Goal: Communication & Community: Share content

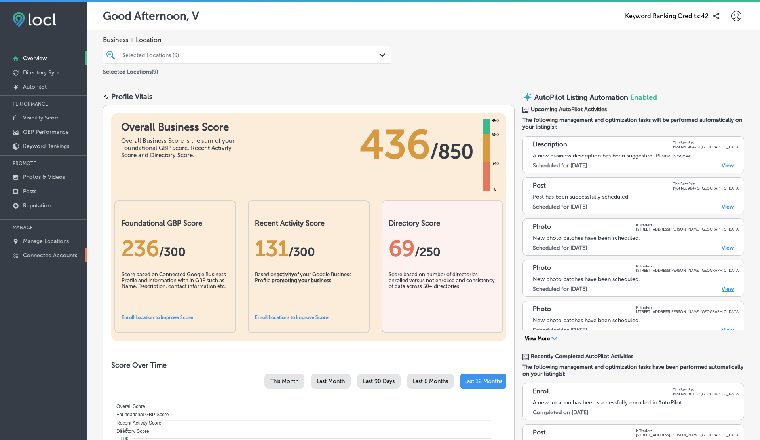
click at [47, 256] on p "Connected Accounts" at bounding box center [50, 255] width 54 height 7
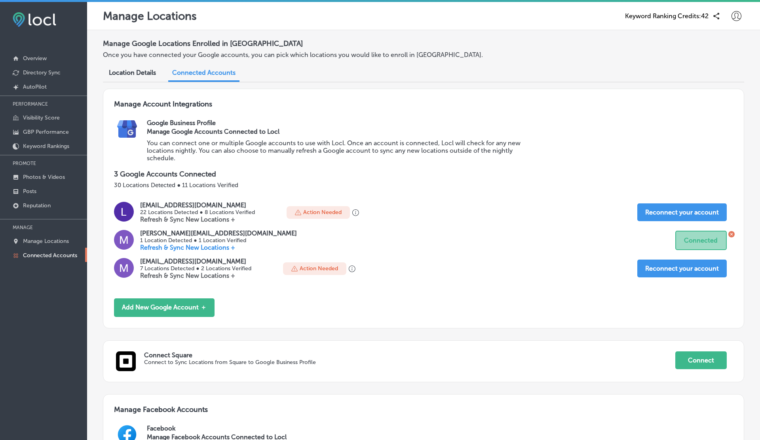
click at [730, 13] on div at bounding box center [736, 16] width 16 height 16
click at [728, 39] on li "My Account" at bounding box center [721, 45] width 55 height 18
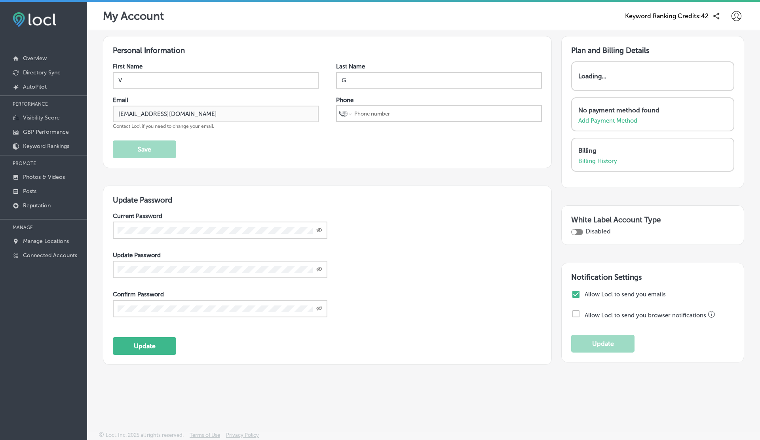
click at [734, 18] on icon at bounding box center [736, 16] width 10 height 10
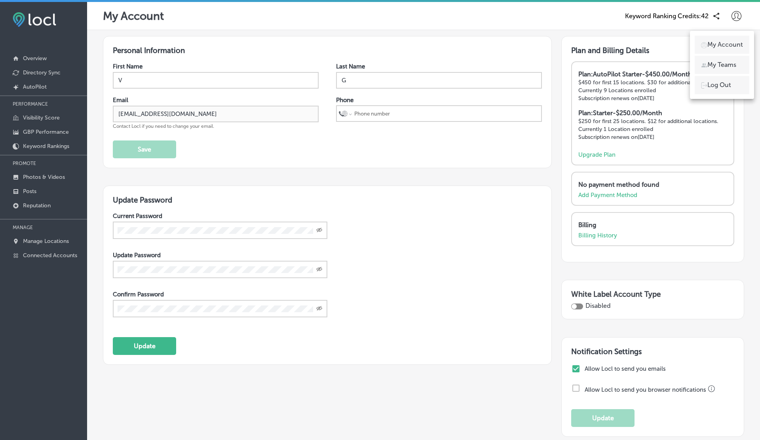
click at [719, 84] on p "Log Out" at bounding box center [719, 84] width 24 height 9
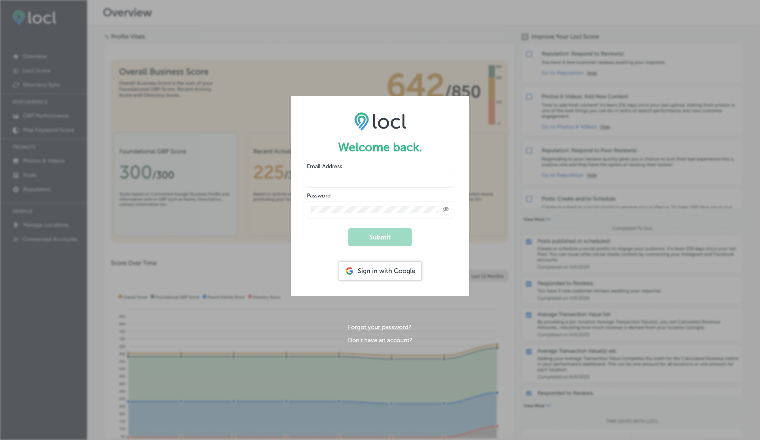
click at [327, 184] on input "email" at bounding box center [380, 180] width 146 height 16
type input "vasilikigreece69+testfnf@gmail.com"
click at [348, 228] on button "Submit" at bounding box center [379, 237] width 63 height 18
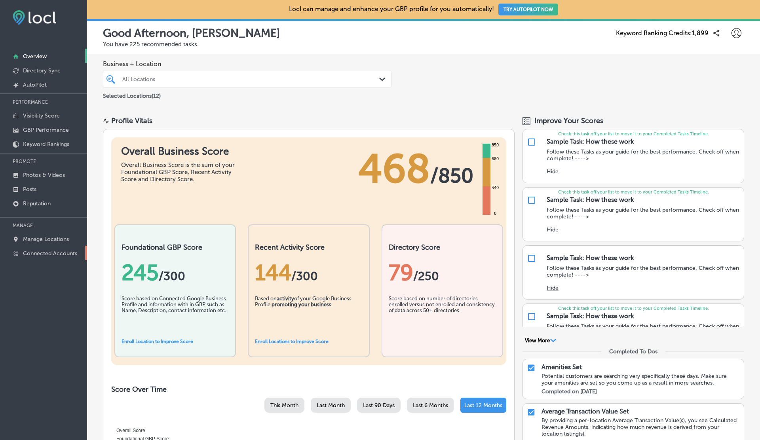
click at [49, 253] on p "Connected Accounts" at bounding box center [50, 253] width 54 height 7
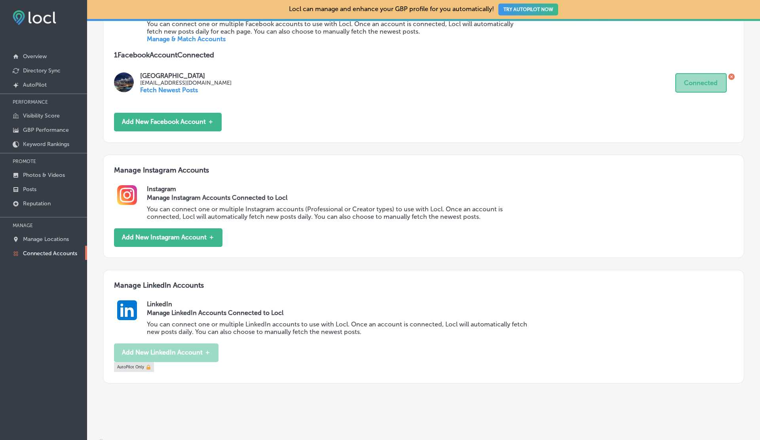
scroll to position [451, 0]
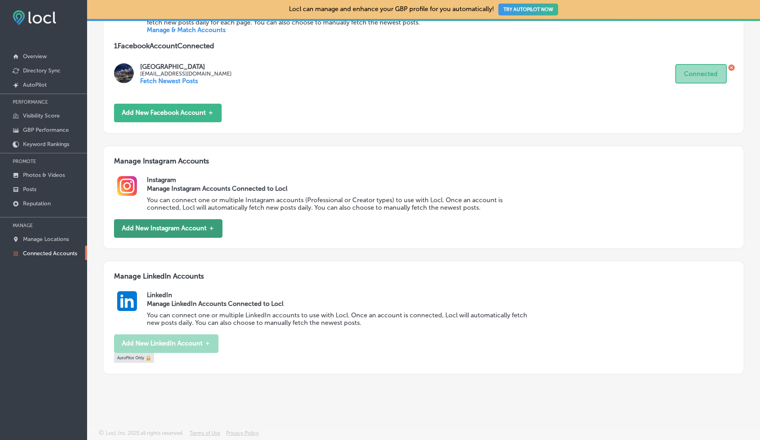
click at [193, 237] on button "Add New Instagram Account ＋" at bounding box center [168, 228] width 108 height 19
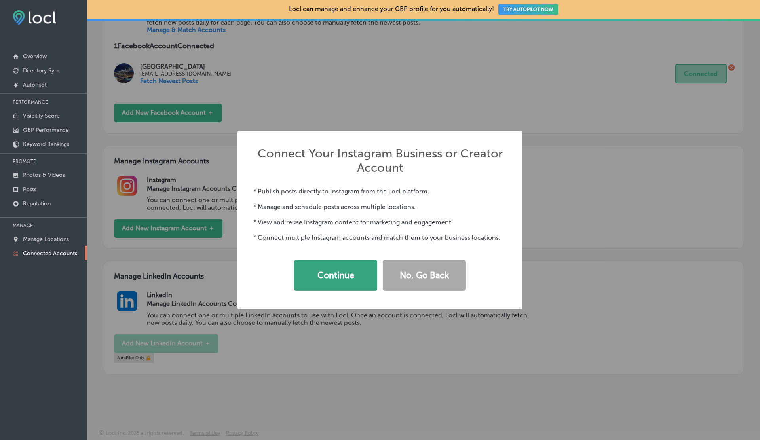
click at [346, 282] on button "Continue" at bounding box center [335, 275] width 83 height 31
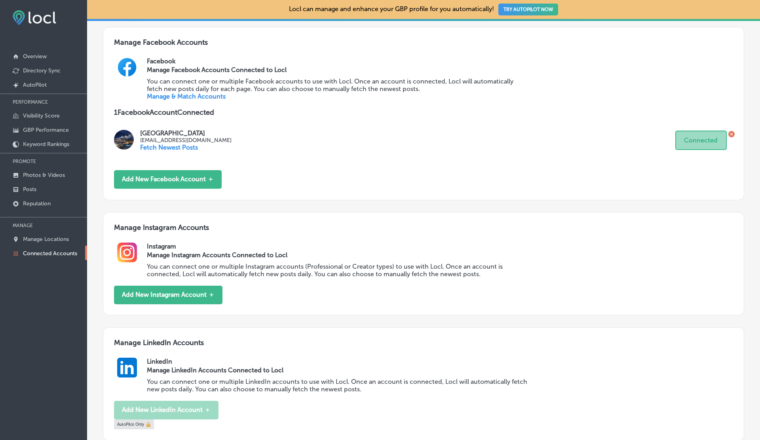
scroll to position [378, 0]
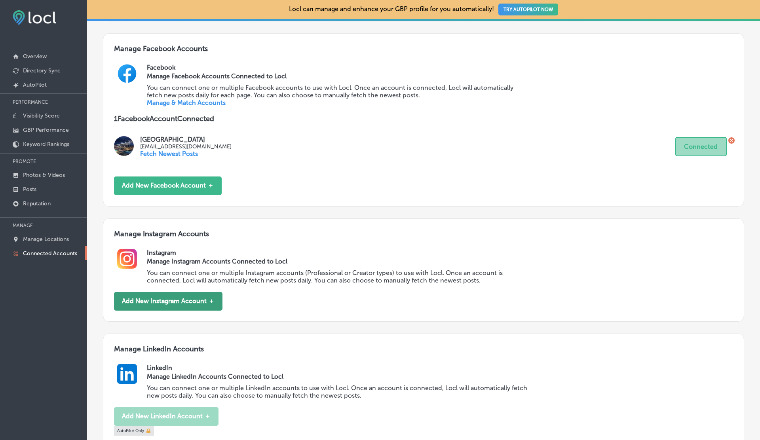
click at [155, 301] on button "Add New Instagram Account ＋" at bounding box center [168, 301] width 108 height 19
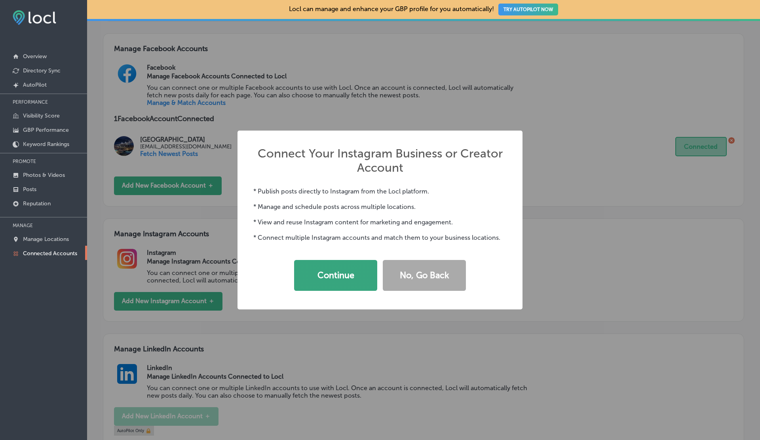
click at [331, 281] on button "Continue" at bounding box center [335, 275] width 83 height 31
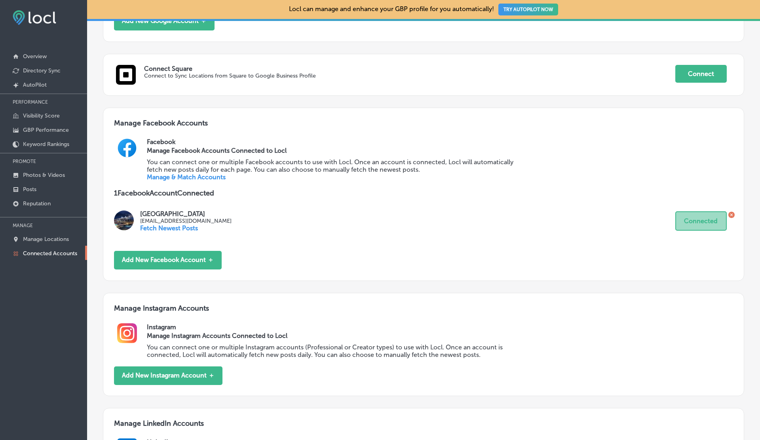
scroll to position [451, 0]
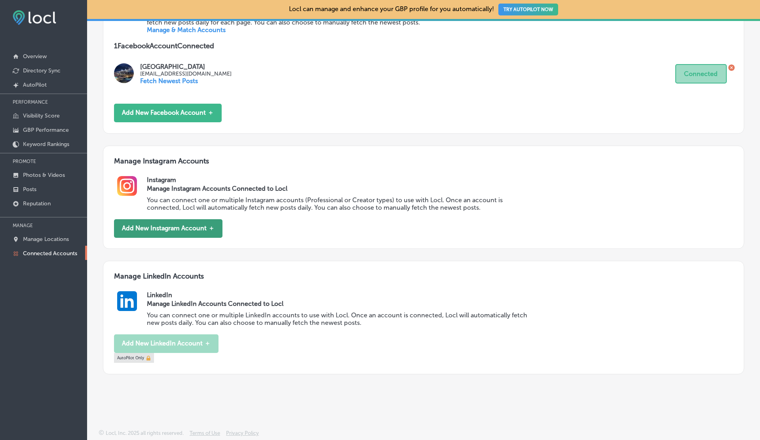
click at [156, 219] on button "Add New Instagram Account ＋" at bounding box center [168, 228] width 108 height 19
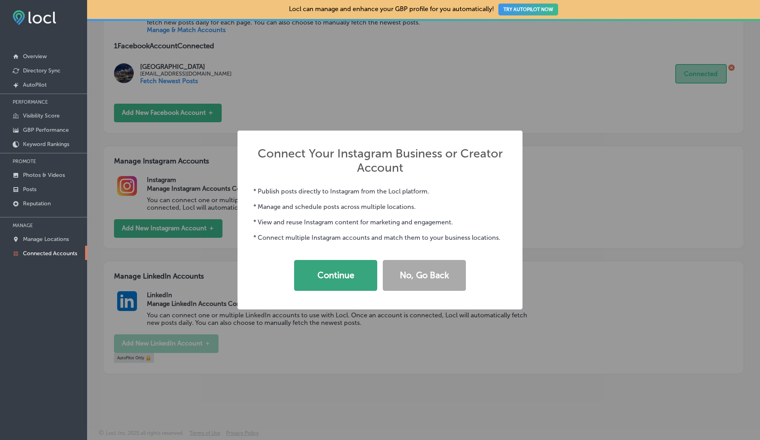
click at [336, 281] on button "Continue" at bounding box center [335, 275] width 83 height 31
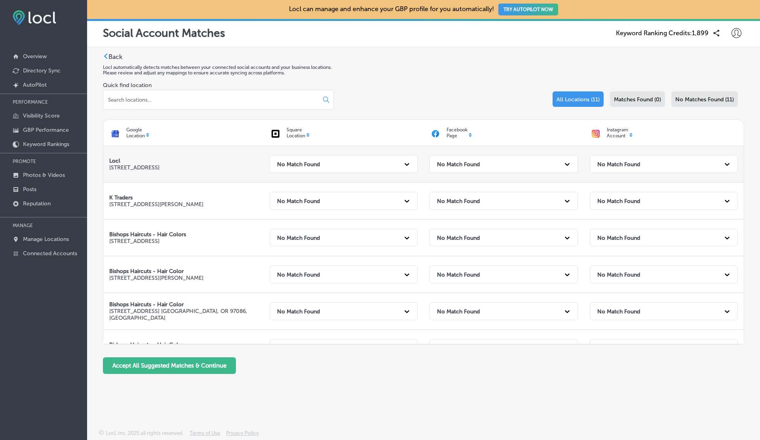
click at [643, 168] on div "No Match Found" at bounding box center [656, 164] width 127 height 16
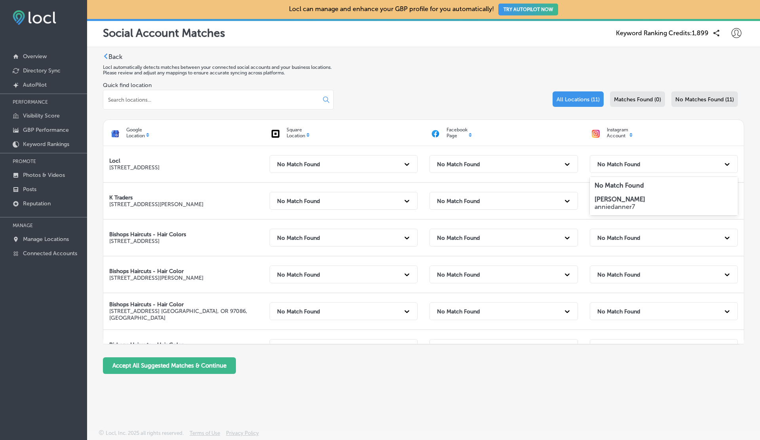
click at [618, 198] on strong "[PERSON_NAME]" at bounding box center [619, 199] width 51 height 8
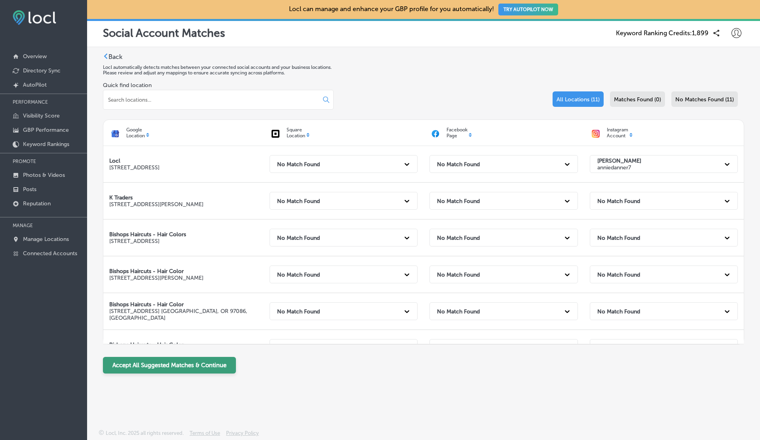
click at [158, 365] on button "Accept All Suggested Matches & Continue" at bounding box center [169, 365] width 133 height 17
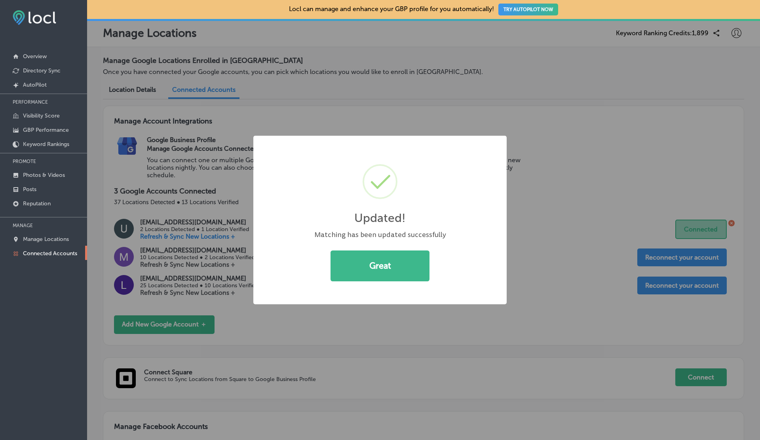
click at [330, 250] on button "Great" at bounding box center [379, 265] width 99 height 31
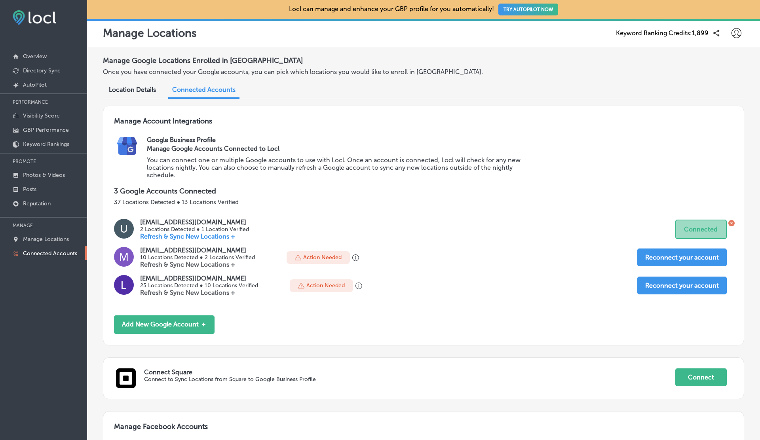
click at [732, 30] on icon at bounding box center [736, 33] width 10 height 10
click at [724, 105] on p "Log Out" at bounding box center [719, 101] width 24 height 9
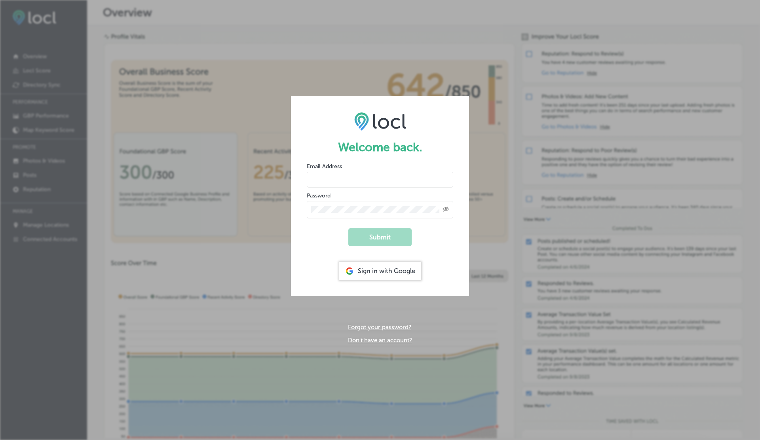
click at [340, 175] on input "email" at bounding box center [380, 180] width 146 height 16
type input "vasilikigreece69+ap01@gmail.com"
click at [348, 228] on button "Submit" at bounding box center [379, 237] width 63 height 18
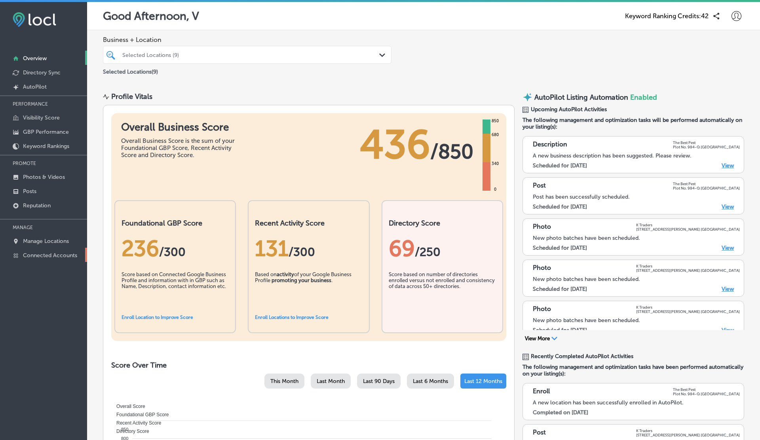
click at [60, 253] on p "Connected Accounts" at bounding box center [50, 255] width 54 height 7
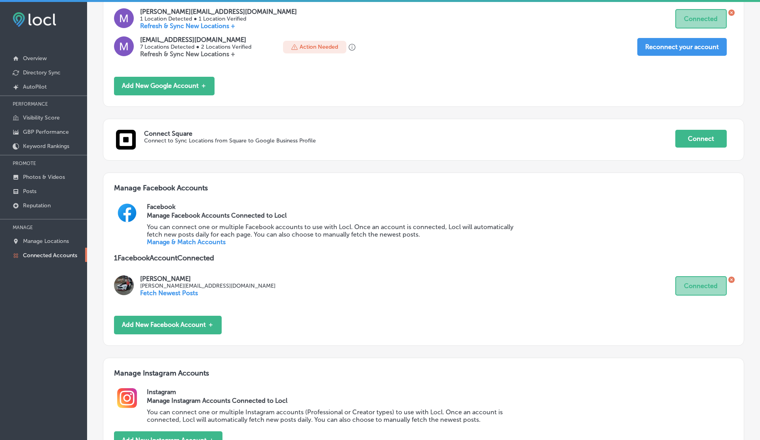
scroll to position [306, 0]
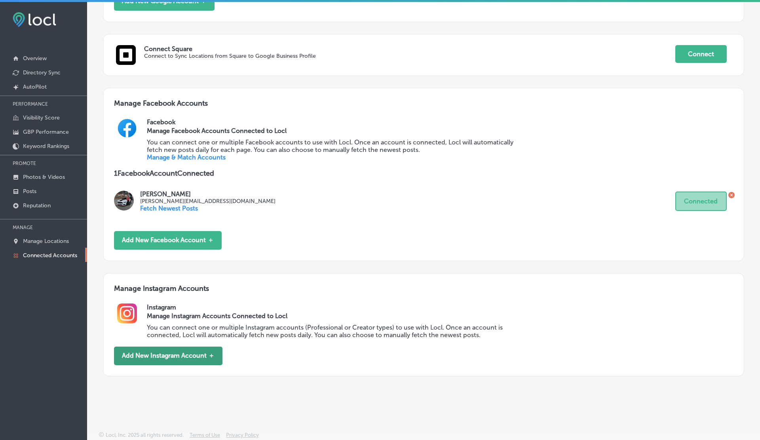
click at [152, 356] on button "Add New Instagram Account ＋" at bounding box center [168, 356] width 108 height 19
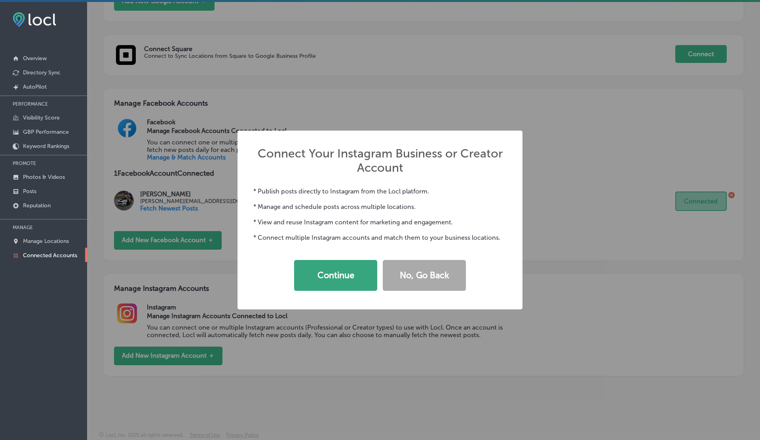
click at [344, 271] on button "Continue" at bounding box center [335, 275] width 83 height 31
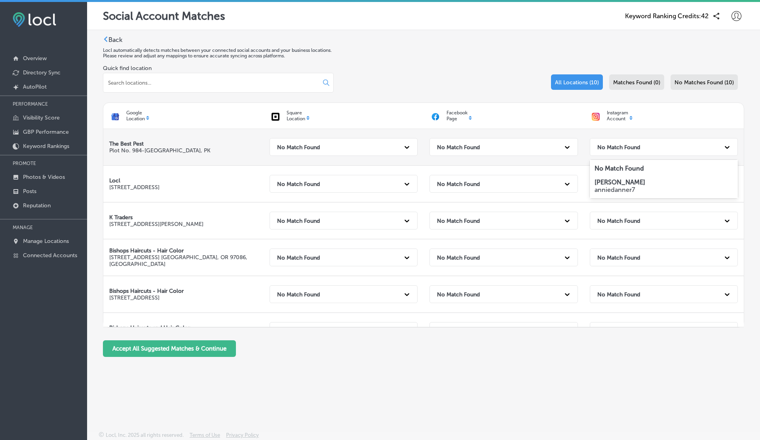
click at [625, 146] on strong "No Match Found" at bounding box center [618, 147] width 43 height 7
click at [603, 192] on p "anniedanner7" at bounding box center [663, 190] width 139 height 8
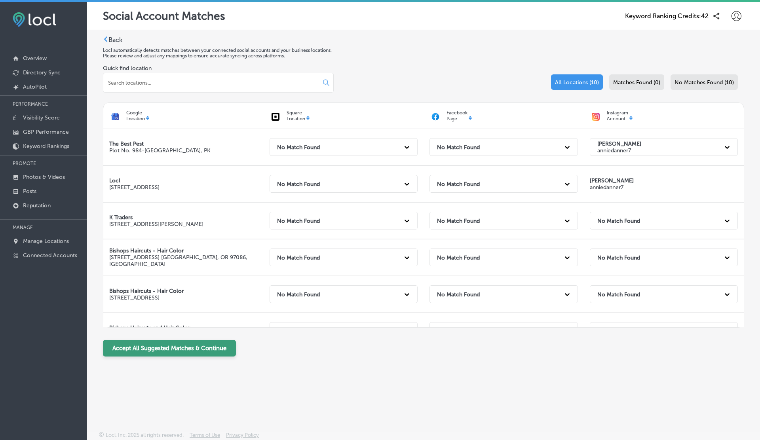
click at [176, 350] on button "Accept All Suggested Matches & Continue" at bounding box center [169, 348] width 133 height 17
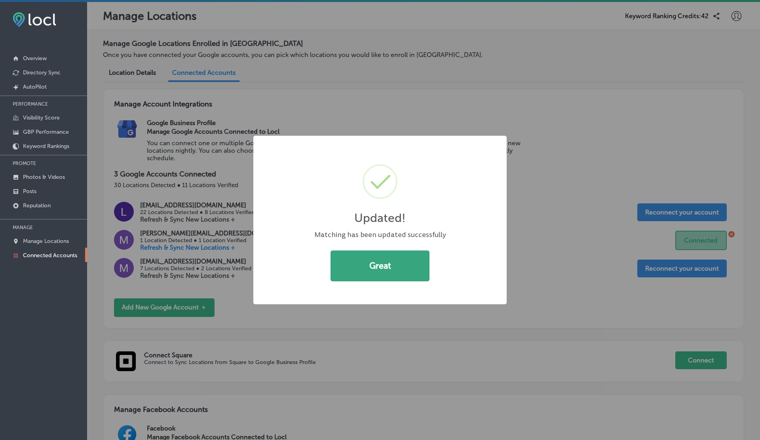
click at [351, 272] on button "Great" at bounding box center [379, 265] width 99 height 31
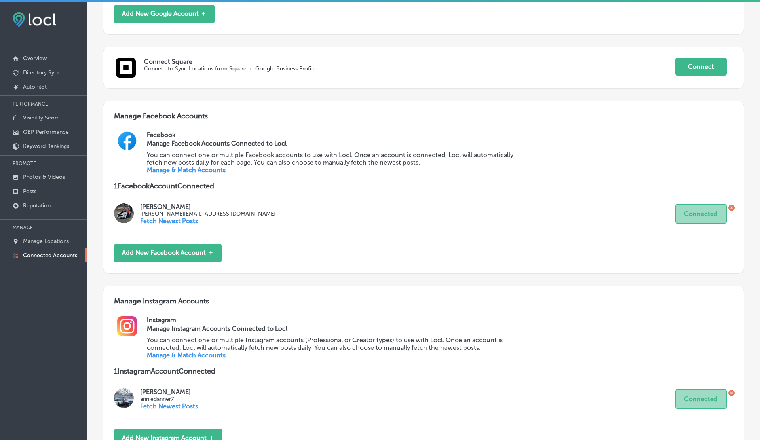
scroll to position [299, 0]
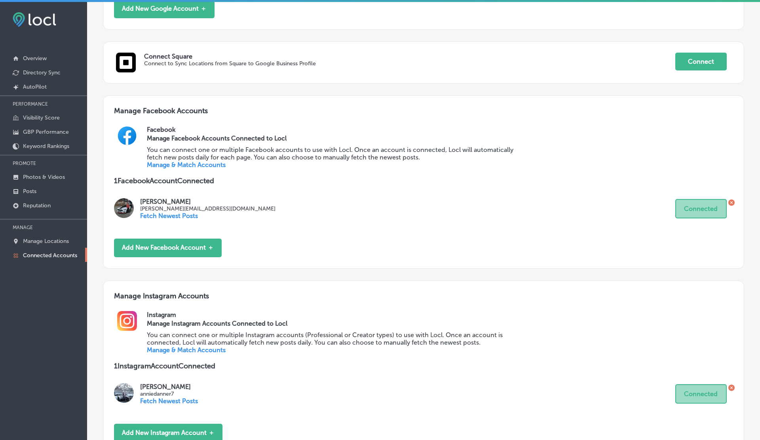
click at [186, 351] on link "Manage & Match Accounts" at bounding box center [186, 350] width 79 height 8
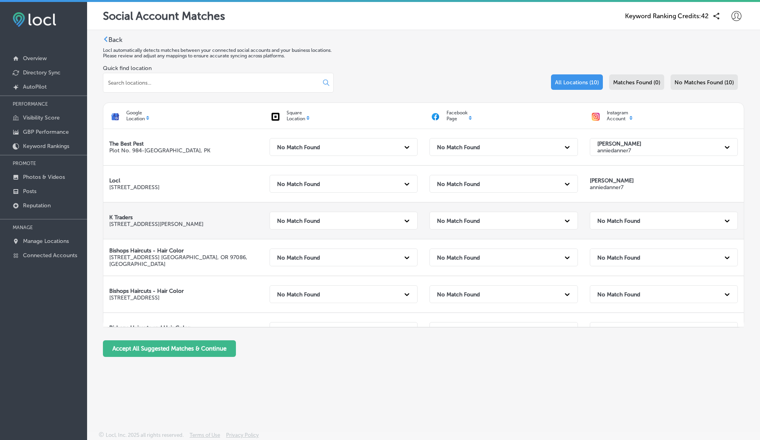
click at [623, 223] on strong "No Match Found" at bounding box center [618, 220] width 43 height 7
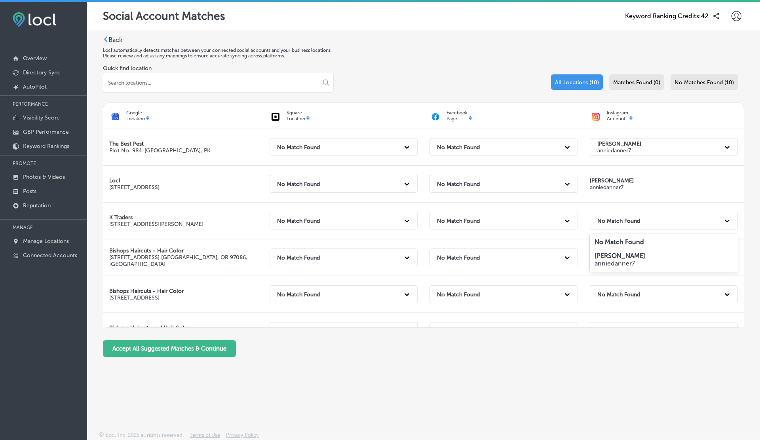
click at [616, 252] on strong "Annie Danner" at bounding box center [619, 256] width 51 height 8
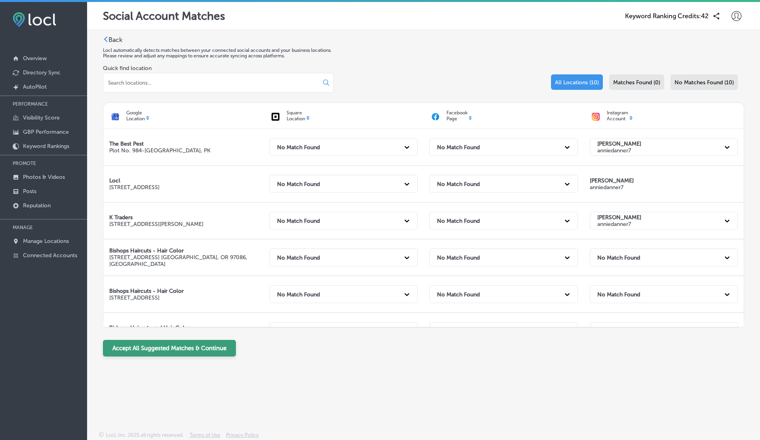
click at [175, 346] on button "Accept All Suggested Matches & Continue" at bounding box center [169, 348] width 133 height 17
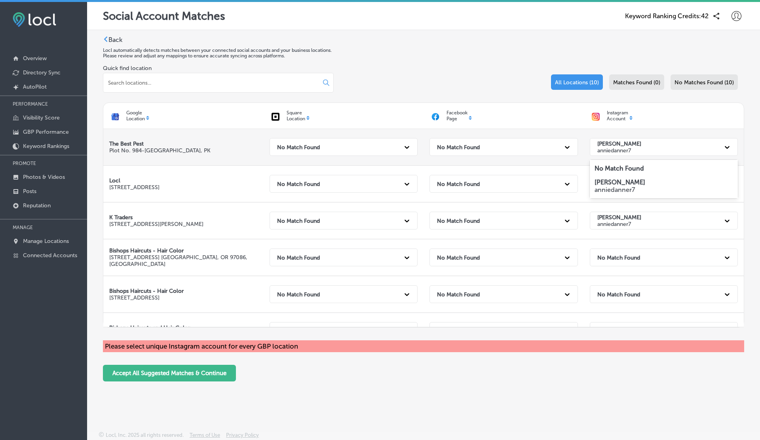
click at [608, 145] on strong "Annie Danner" at bounding box center [619, 143] width 44 height 7
click at [605, 165] on strong "No Match Found" at bounding box center [618, 169] width 49 height 8
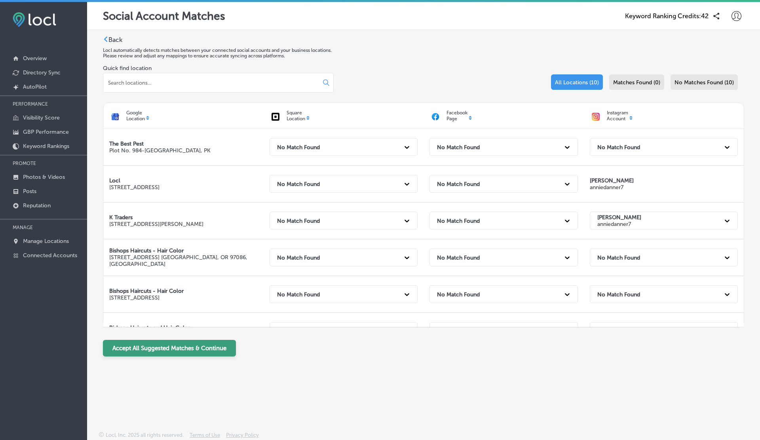
click at [192, 346] on button "Accept All Suggested Matches & Continue" at bounding box center [169, 348] width 133 height 17
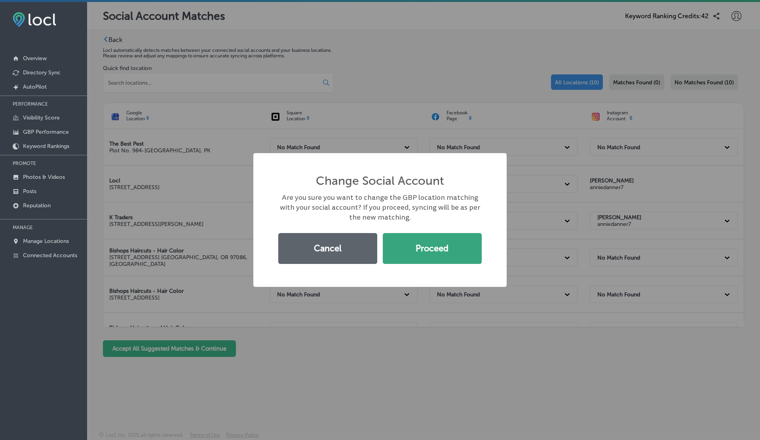
click at [408, 240] on button "Proceed" at bounding box center [432, 248] width 99 height 31
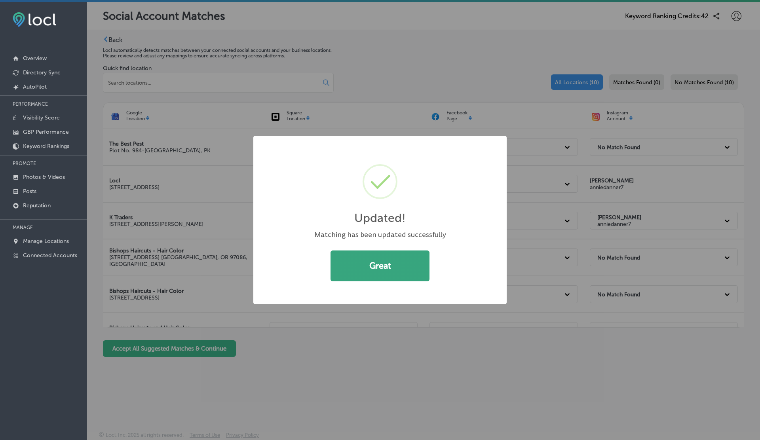
click at [384, 262] on button "Great" at bounding box center [379, 265] width 99 height 31
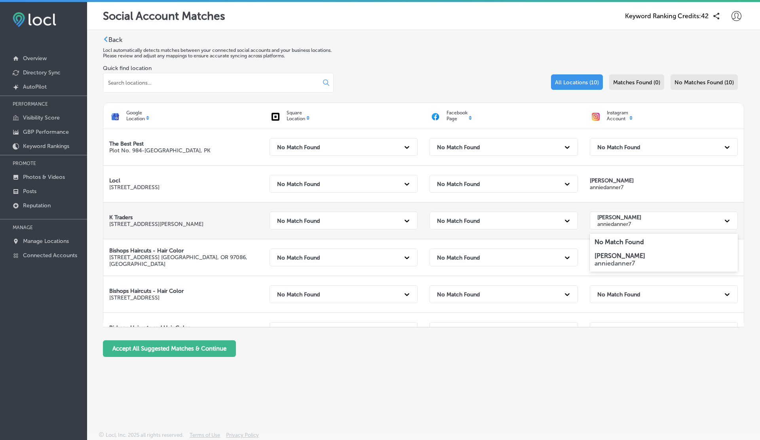
click at [622, 225] on p "anniedanner7" at bounding box center [619, 224] width 44 height 7
click at [608, 239] on strong "No Match Found" at bounding box center [618, 242] width 49 height 8
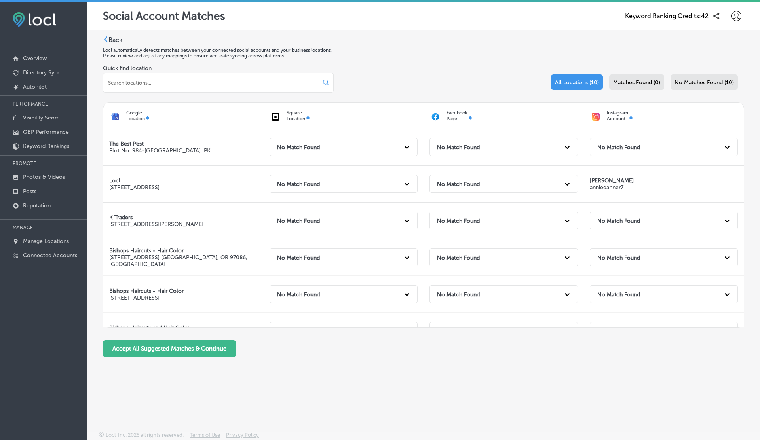
click at [739, 12] on icon at bounding box center [736, 16] width 10 height 10
click at [711, 88] on p "Log Out" at bounding box center [719, 84] width 24 height 9
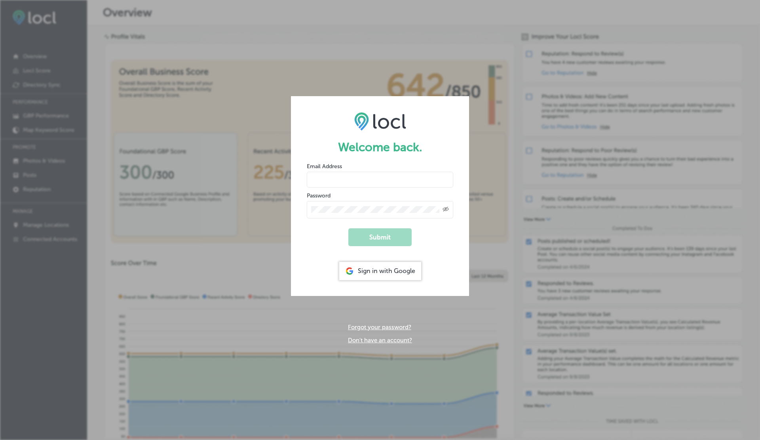
click at [324, 181] on input "email" at bounding box center [380, 180] width 146 height 16
type input "vasilikigreece69+testfnf@gmail.com"
click at [348, 228] on button "Submit" at bounding box center [379, 237] width 63 height 18
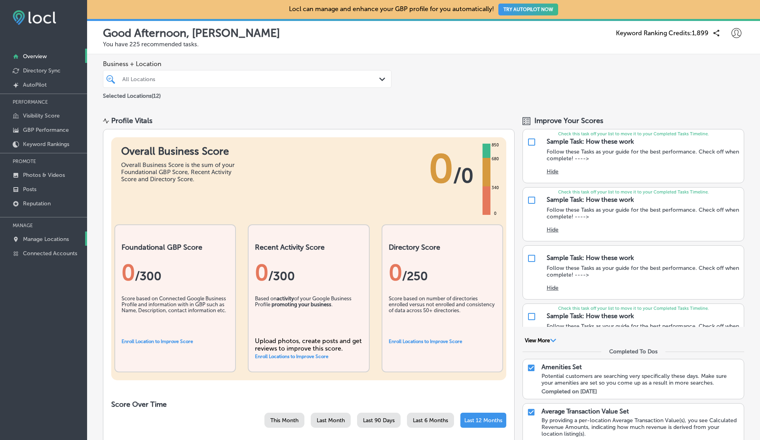
click at [52, 237] on p "Manage Locations" at bounding box center [46, 239] width 46 height 7
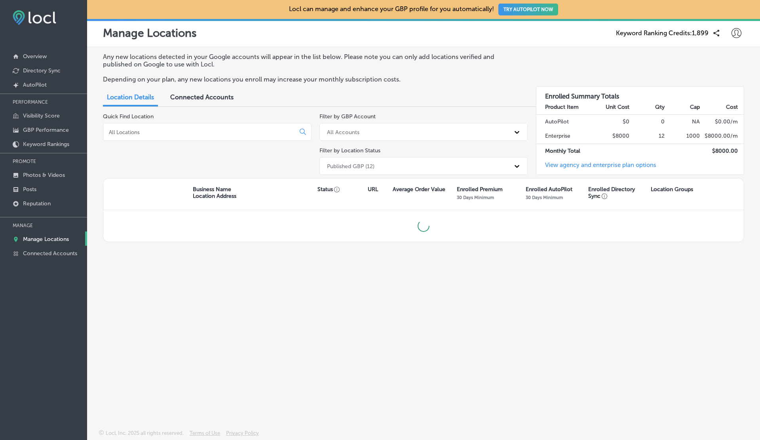
click at [193, 96] on span "Connected Accounts" at bounding box center [201, 97] width 63 height 8
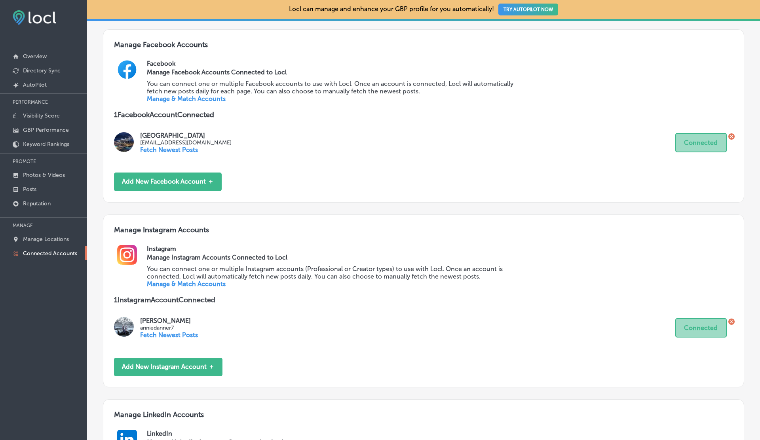
scroll to position [401, 0]
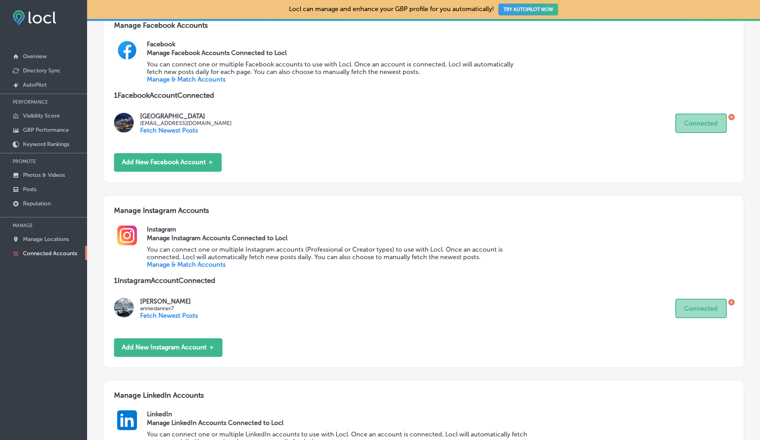
click at [187, 266] on link "Manage & Match Accounts" at bounding box center [186, 265] width 79 height 8
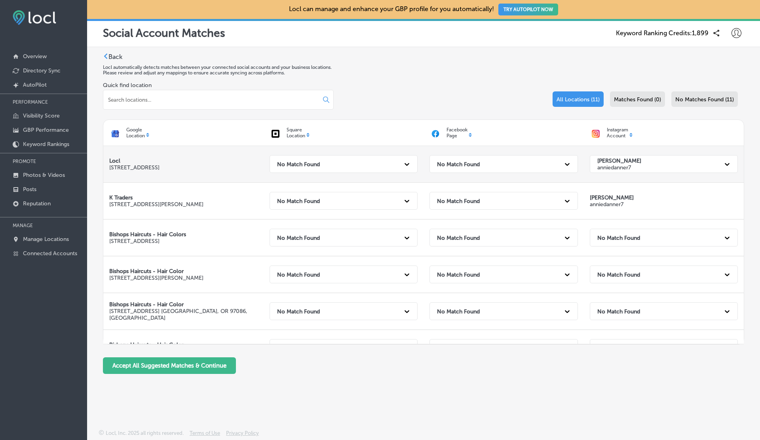
click at [618, 166] on p "anniedanner7" at bounding box center [619, 167] width 44 height 7
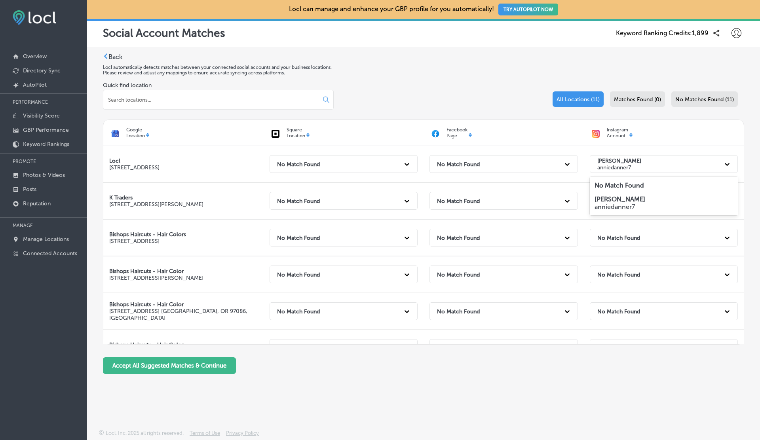
click at [608, 186] on strong "No Match Found" at bounding box center [618, 186] width 49 height 8
click at [173, 366] on button "Accept All Suggested Matches & Continue" at bounding box center [169, 365] width 133 height 17
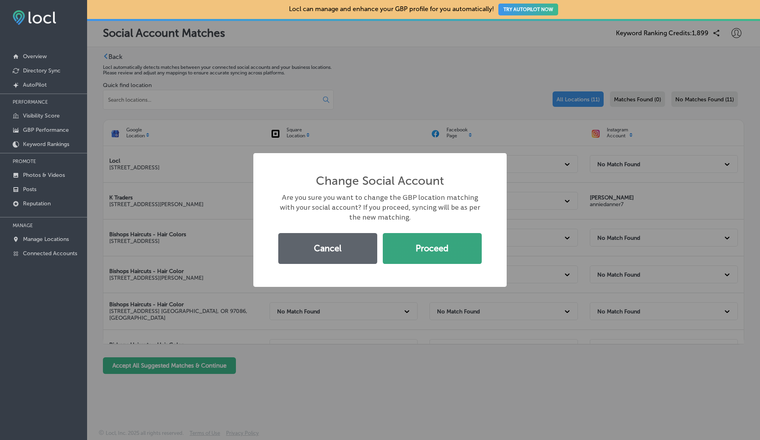
click at [439, 239] on button "Proceed" at bounding box center [432, 248] width 99 height 31
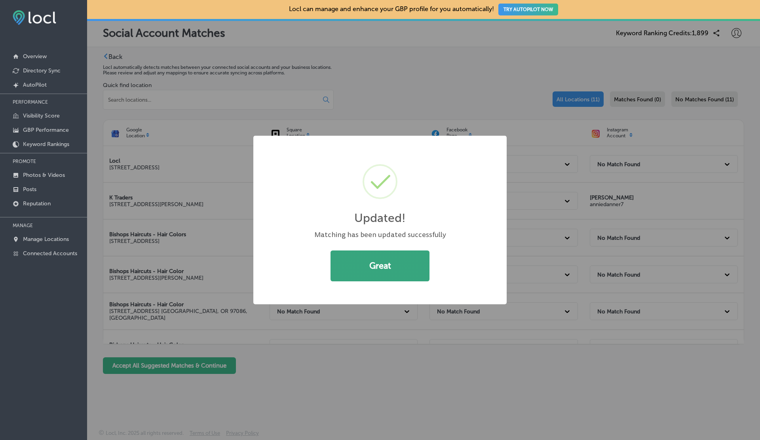
click at [364, 261] on button "Great" at bounding box center [379, 265] width 99 height 31
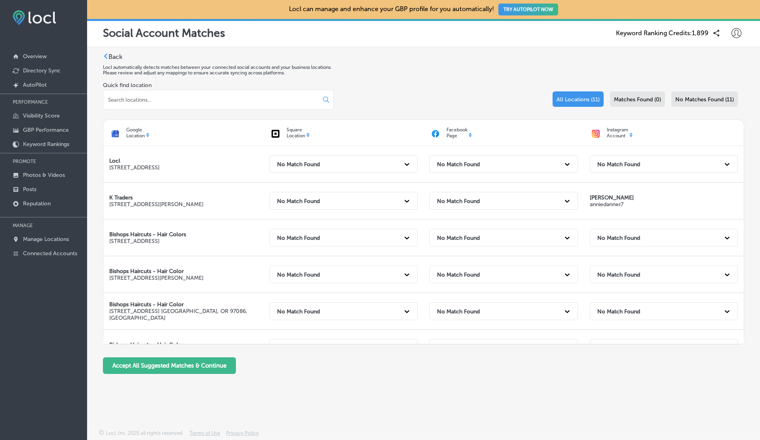
click at [732, 32] on icon at bounding box center [736, 33] width 10 height 10
click at [729, 101] on p "Log Out" at bounding box center [719, 101] width 24 height 9
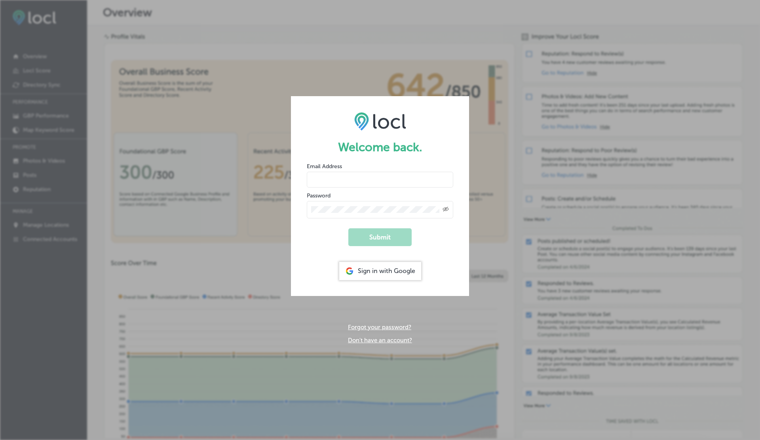
click at [326, 177] on input "email" at bounding box center [380, 180] width 146 height 16
type input "vasilikigreece69+ap01@gmail.com"
click at [348, 228] on button "Submit" at bounding box center [379, 237] width 63 height 18
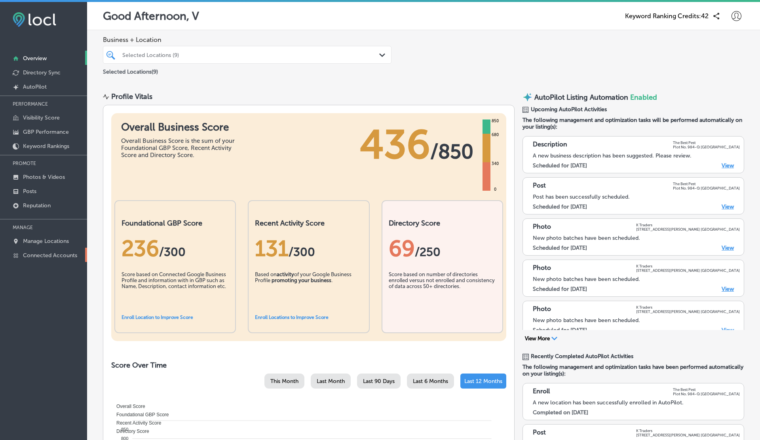
click at [39, 250] on link "Connected Accounts" at bounding box center [43, 255] width 87 height 14
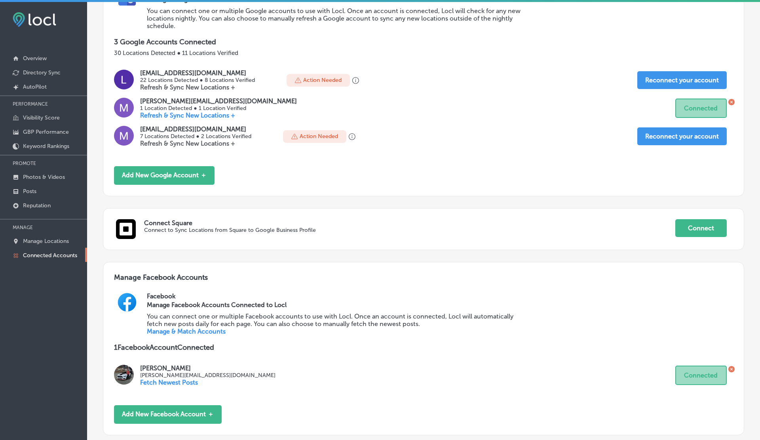
scroll to position [193, 0]
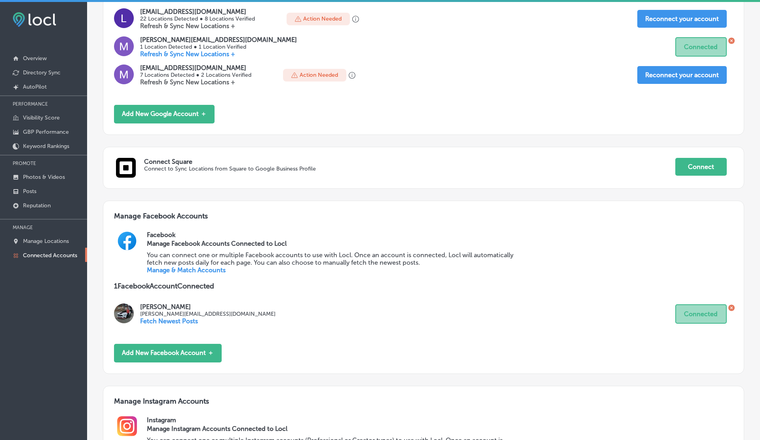
click at [178, 270] on link "Manage & Match Accounts" at bounding box center [186, 270] width 79 height 8
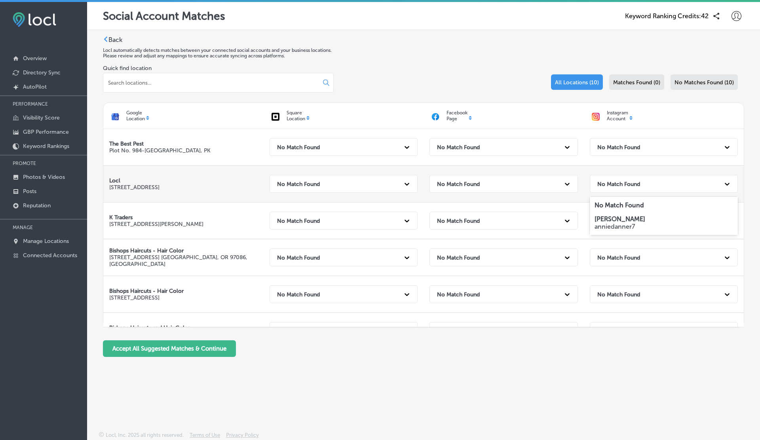
click at [620, 182] on strong "No Match Found" at bounding box center [618, 183] width 43 height 7
click at [607, 228] on p "anniedanner7" at bounding box center [663, 227] width 139 height 8
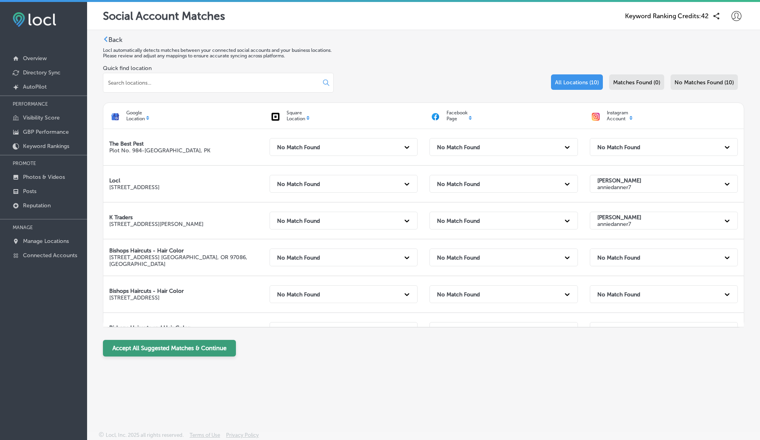
click at [190, 345] on button "Accept All Suggested Matches & Continue" at bounding box center [169, 348] width 133 height 17
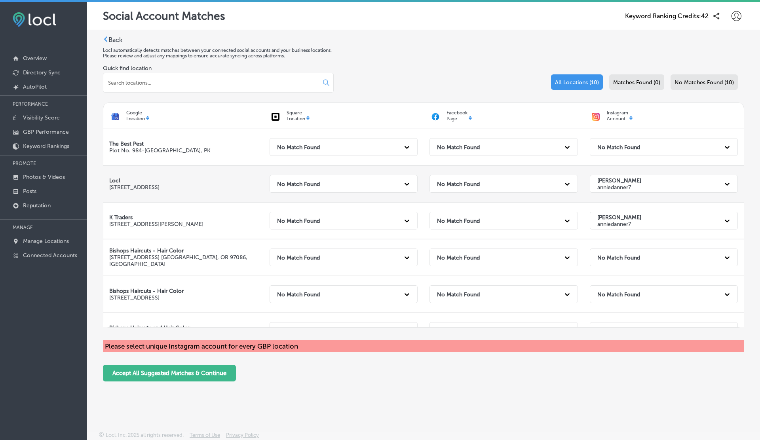
click at [606, 184] on p "anniedanner7" at bounding box center [619, 187] width 44 height 7
click at [606, 199] on div "No Match Found" at bounding box center [664, 205] width 148 height 14
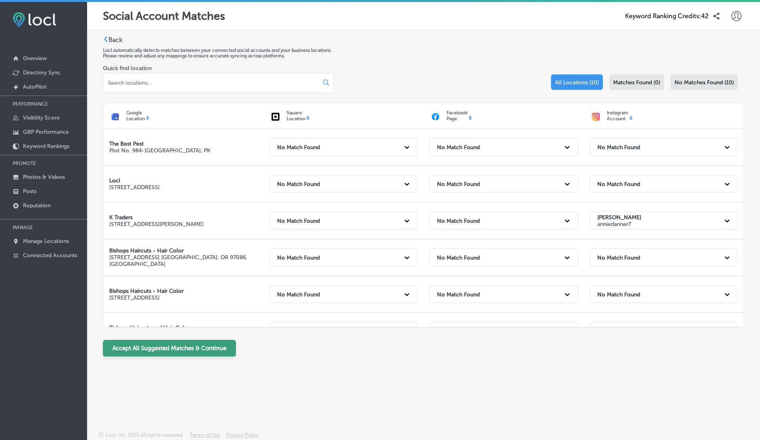
click at [173, 350] on button "Accept All Suggested Matches & Continue" at bounding box center [169, 348] width 133 height 17
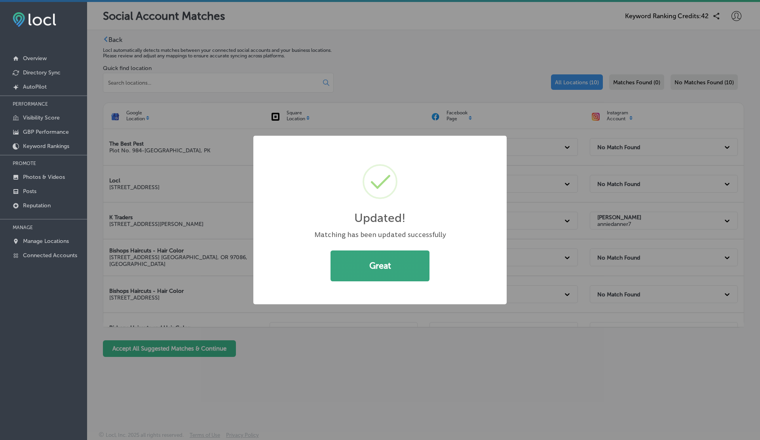
click at [392, 258] on button "Great" at bounding box center [379, 265] width 99 height 31
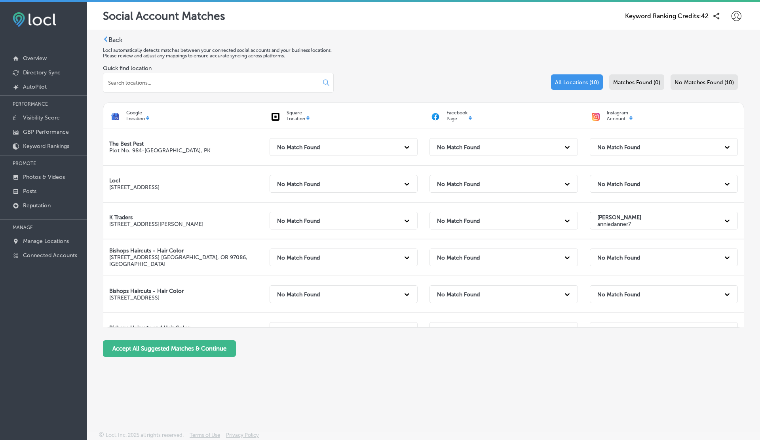
click at [731, 15] on icon at bounding box center [736, 16] width 10 height 10
click at [706, 87] on icon at bounding box center [704, 85] width 6 height 6
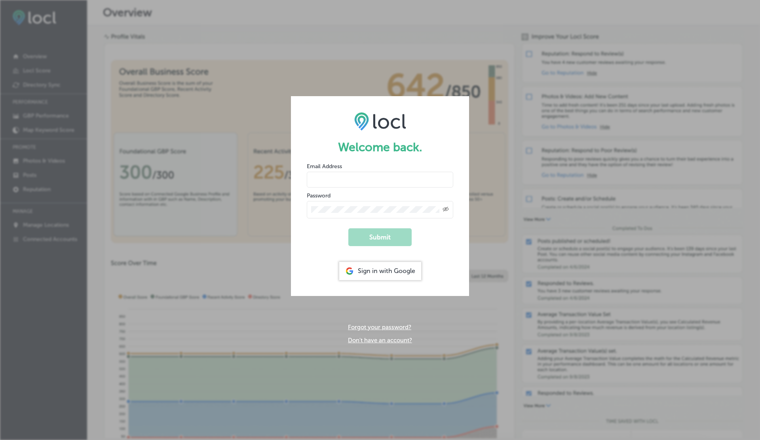
click at [330, 184] on input "email" at bounding box center [380, 180] width 146 height 16
type input "vasilikigreece69+testfnf@gmail.com"
click at [348, 228] on button "Submit" at bounding box center [379, 237] width 63 height 18
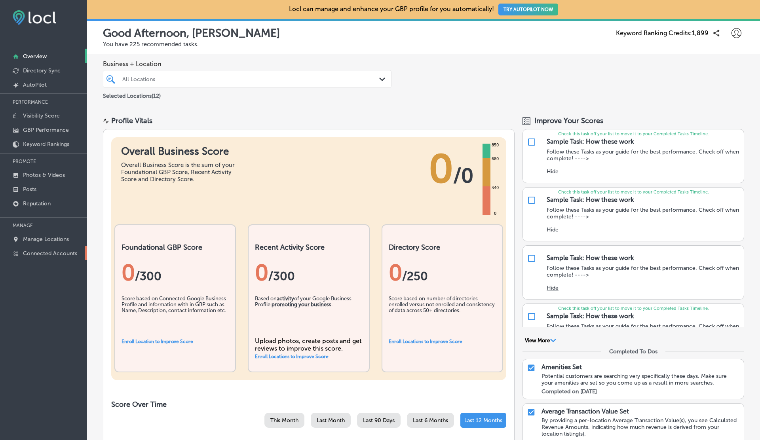
click at [45, 254] on p "Connected Accounts" at bounding box center [50, 253] width 54 height 7
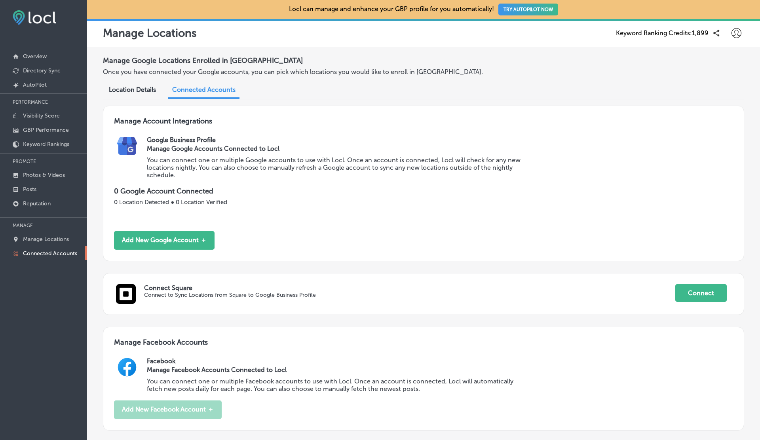
click at [45, 254] on p "Connected Accounts" at bounding box center [50, 253] width 54 height 7
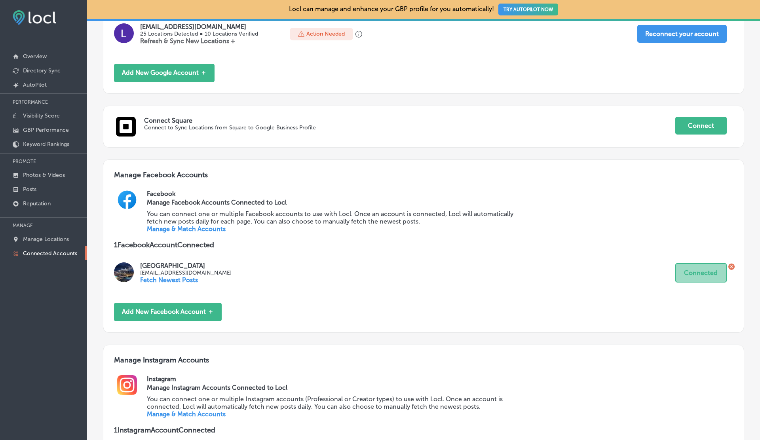
scroll to position [353, 0]
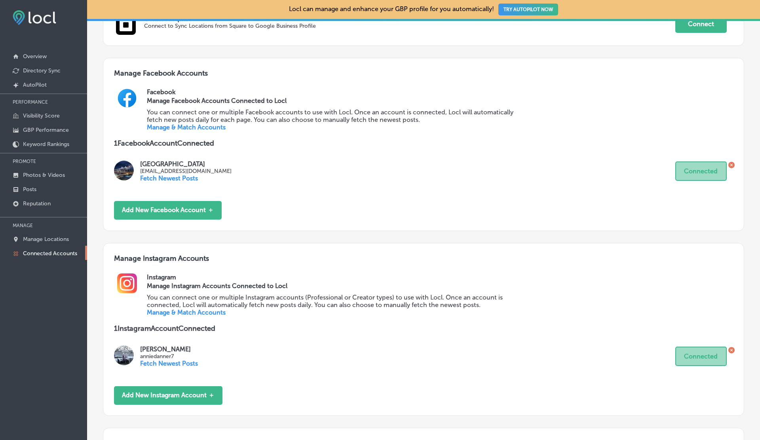
click at [175, 312] on link "Manage & Match Accounts" at bounding box center [186, 313] width 79 height 8
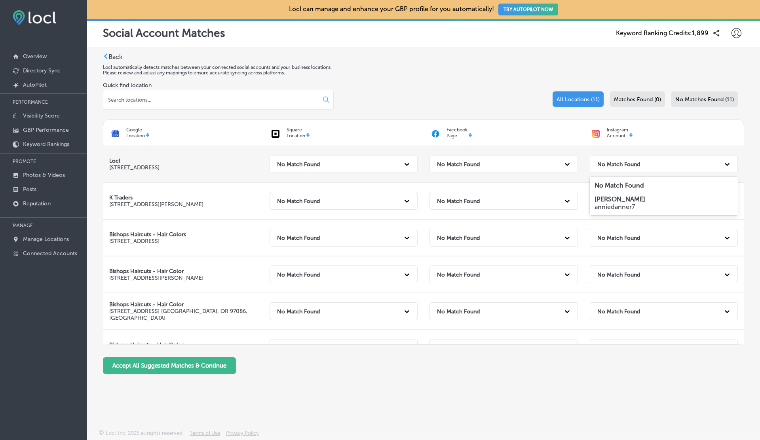
click at [629, 160] on div "No Match Found" at bounding box center [656, 164] width 127 height 16
click at [616, 202] on strong "[PERSON_NAME]" at bounding box center [619, 199] width 51 height 8
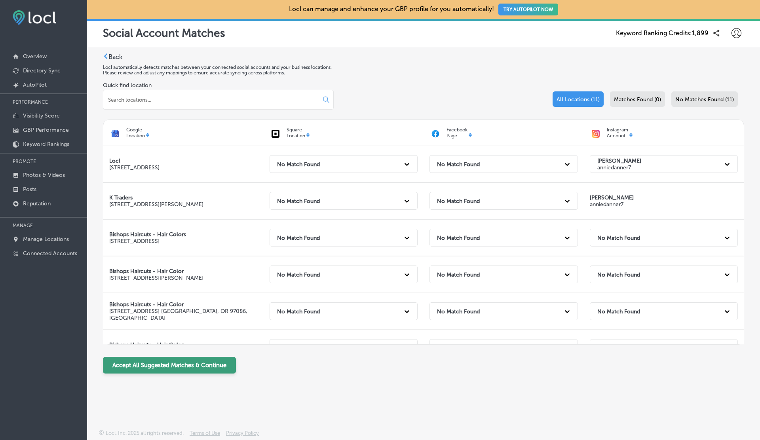
click at [153, 359] on button "Accept All Suggested Matches & Continue" at bounding box center [169, 365] width 133 height 17
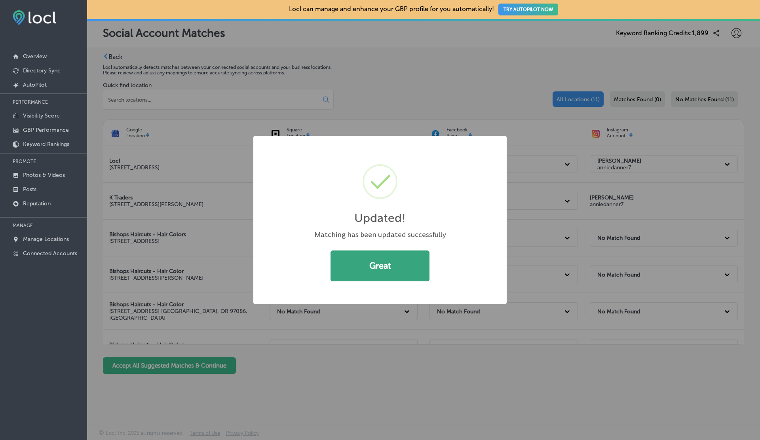
click at [393, 267] on button "Great" at bounding box center [379, 265] width 99 height 31
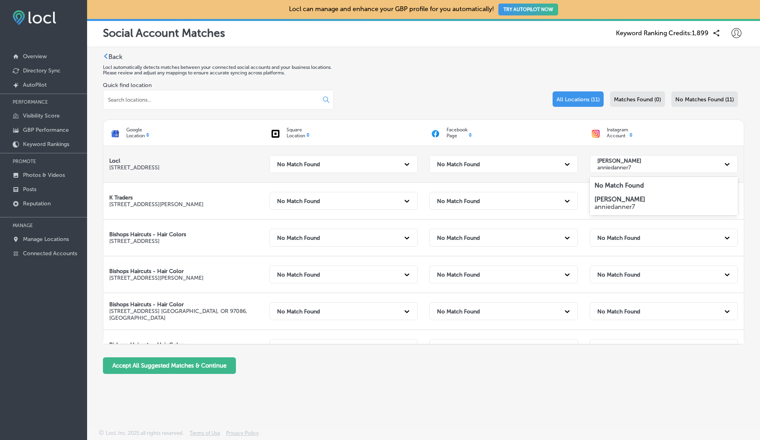
click at [626, 161] on strong "[PERSON_NAME]" at bounding box center [619, 160] width 44 height 7
click at [611, 186] on strong "No Match Found" at bounding box center [618, 186] width 49 height 8
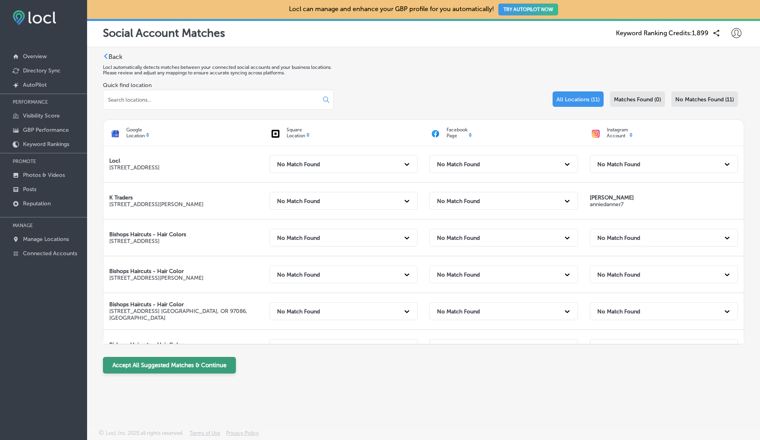
click at [138, 362] on button "Accept All Suggested Matches & Continue" at bounding box center [169, 365] width 133 height 17
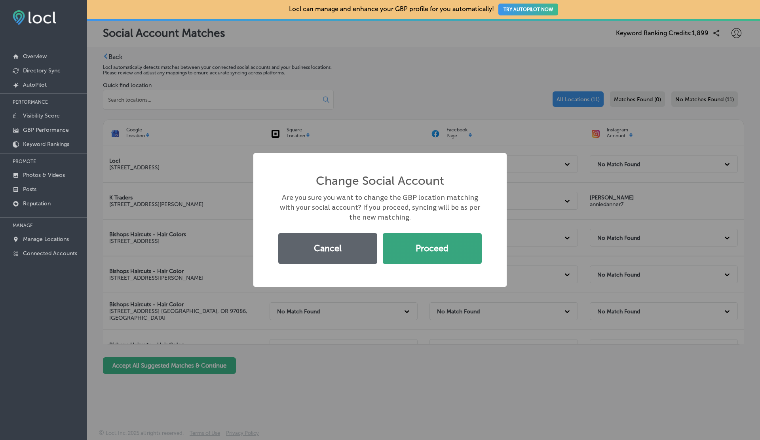
click at [432, 238] on button "Proceed" at bounding box center [432, 248] width 99 height 31
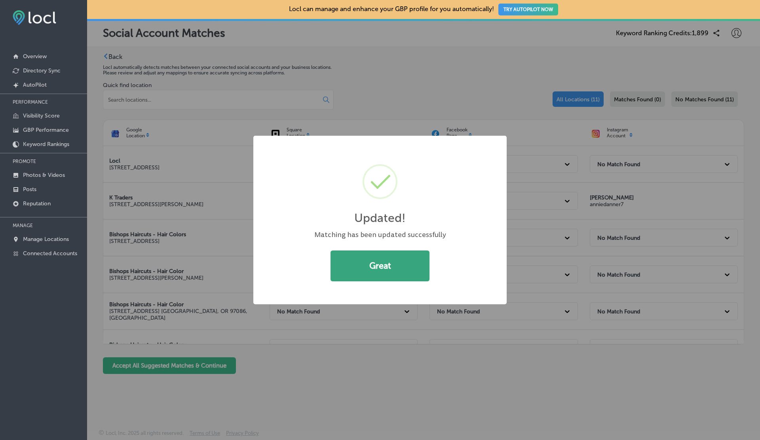
click at [373, 261] on button "Great" at bounding box center [379, 265] width 99 height 31
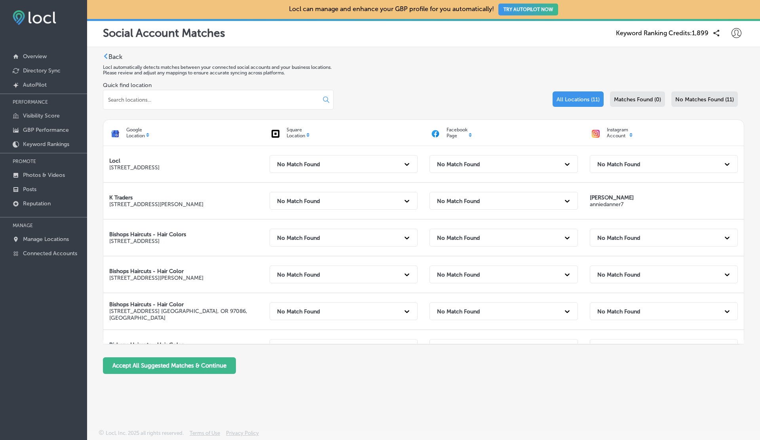
click at [737, 31] on icon at bounding box center [736, 33] width 10 height 10
click at [717, 66] on p "My Account" at bounding box center [725, 61] width 36 height 9
select select "US"
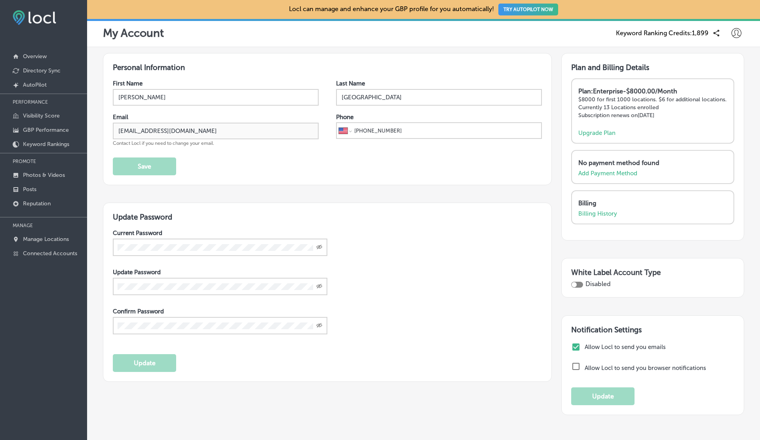
click at [732, 35] on icon at bounding box center [736, 33] width 10 height 10
click at [728, 63] on p "My Account" at bounding box center [725, 61] width 36 height 9
click at [37, 254] on p "Connected Accounts" at bounding box center [50, 253] width 54 height 7
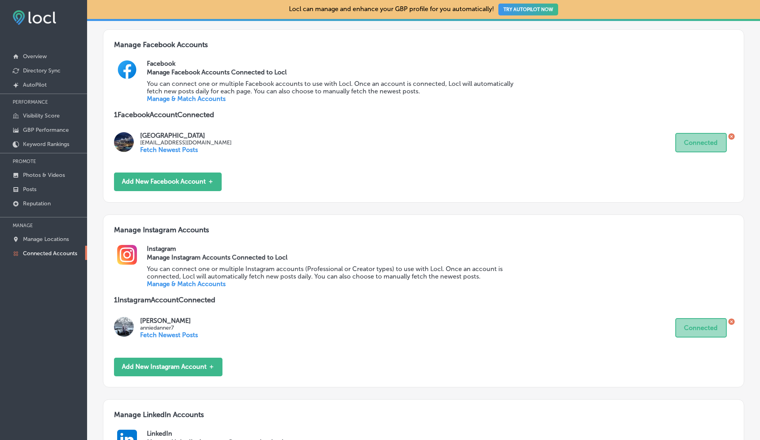
scroll to position [520, 0]
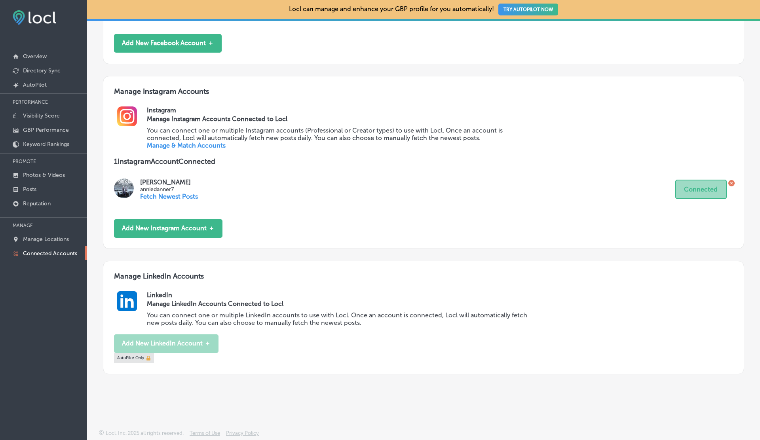
click at [192, 143] on link "Manage & Match Accounts" at bounding box center [186, 146] width 79 height 8
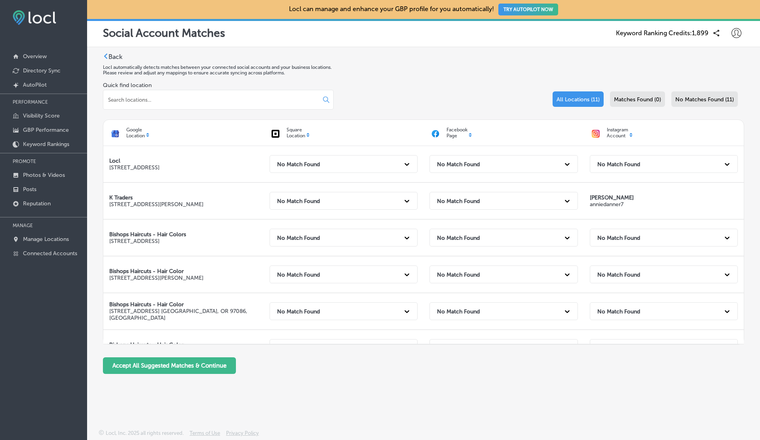
click at [737, 32] on icon at bounding box center [736, 33] width 10 height 10
click at [727, 106] on p "Log Out" at bounding box center [719, 101] width 24 height 9
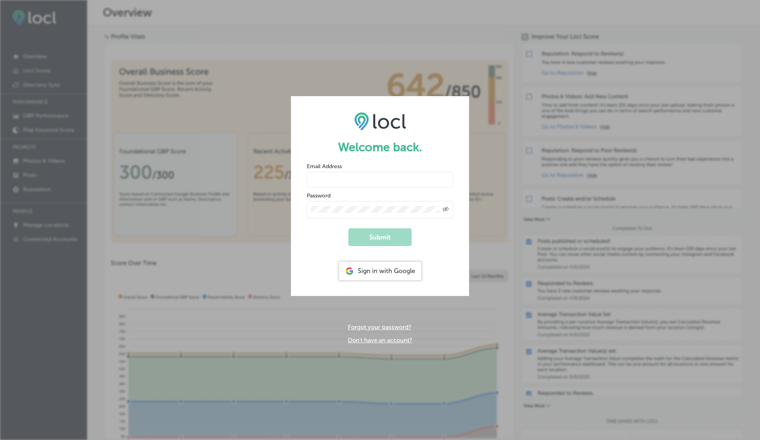
click at [346, 177] on input "email" at bounding box center [380, 180] width 146 height 16
type input "vasilikigreece69+ap01@gmail.com"
click at [348, 228] on button "Submit" at bounding box center [379, 237] width 63 height 18
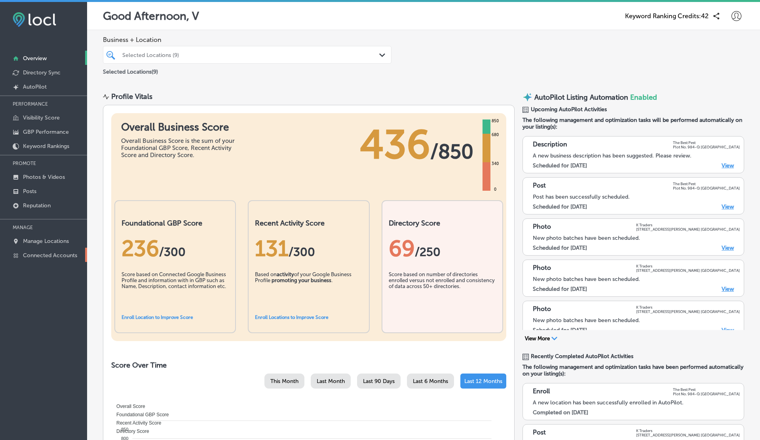
click at [46, 254] on p "Connected Accounts" at bounding box center [50, 255] width 54 height 7
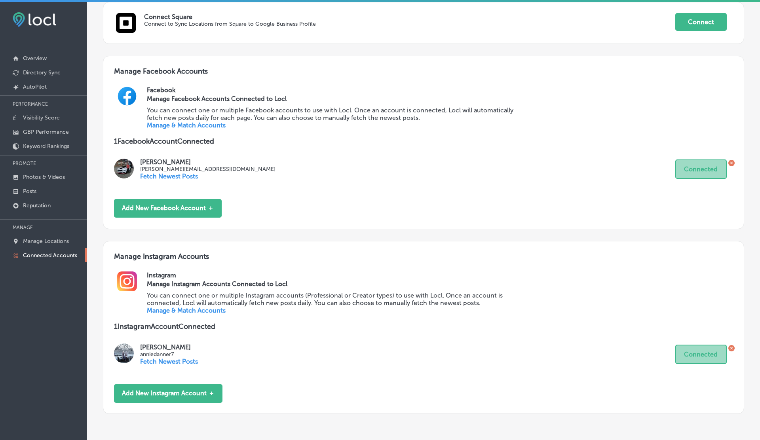
scroll to position [375, 0]
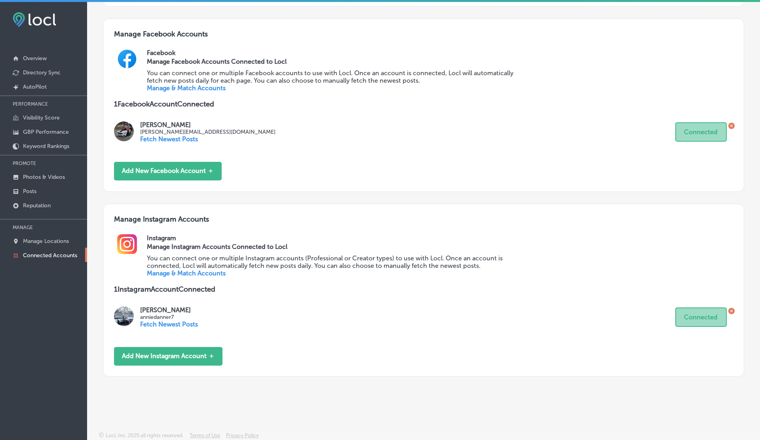
click at [188, 275] on link "Manage & Match Accounts" at bounding box center [186, 273] width 79 height 8
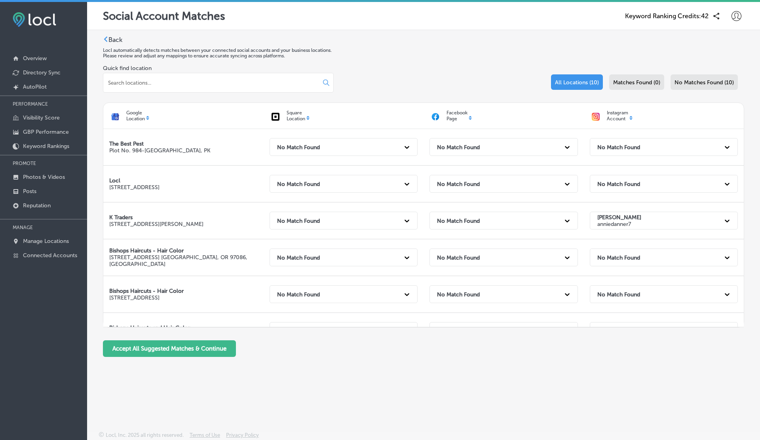
click at [730, 15] on div at bounding box center [736, 16] width 16 height 16
click at [718, 64] on p "My Teams" at bounding box center [721, 64] width 29 height 9
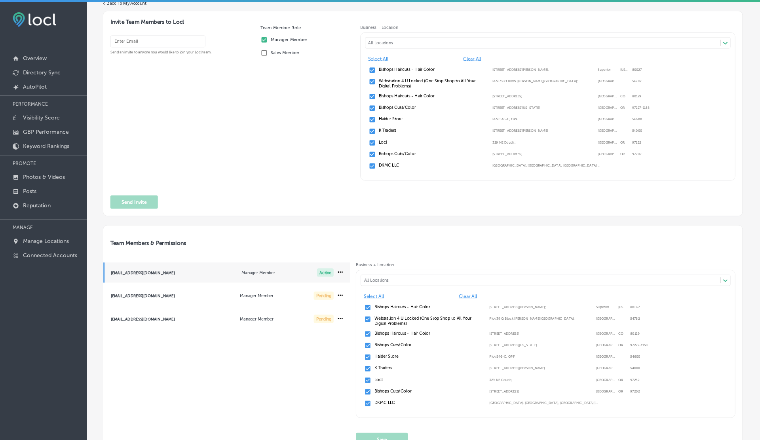
scroll to position [49, 0]
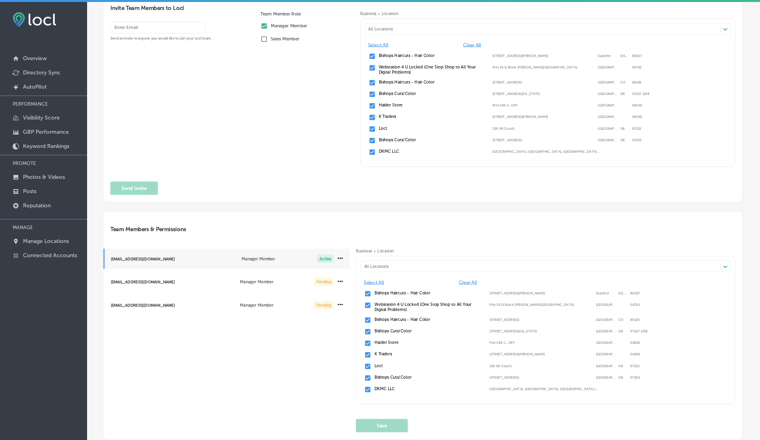
drag, startPoint x: 186, startPoint y: 258, endPoint x: 110, endPoint y: 259, distance: 75.6
click at [111, 259] on div "vasilikigreece69+ap0101@gmail.com" at bounding box center [155, 258] width 89 height 4
copy div "vasilikigreece69+ap0101@gmail.com"
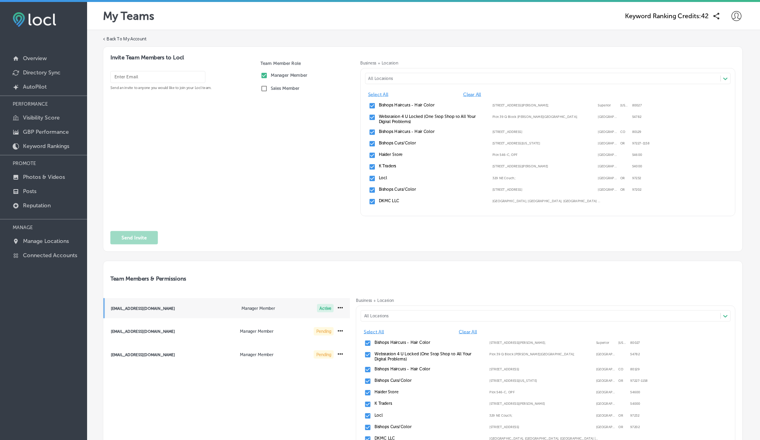
click at [734, 17] on icon at bounding box center [736, 16] width 10 height 10
click at [730, 86] on p "Log Out" at bounding box center [719, 84] width 24 height 9
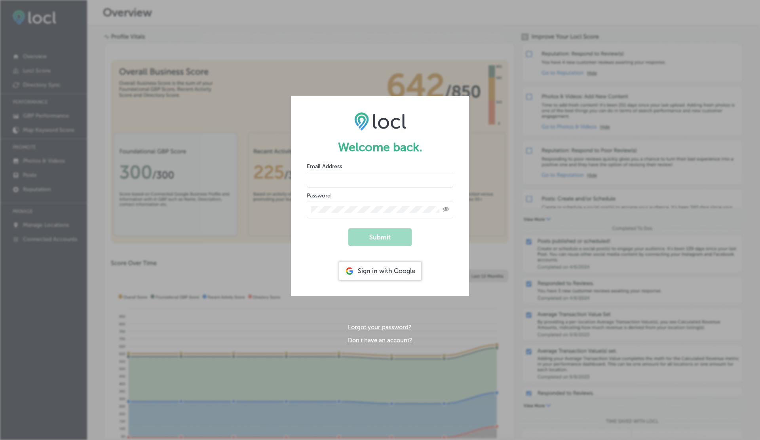
click at [334, 175] on input "email" at bounding box center [380, 180] width 146 height 16
paste input "vasilikigreece69+ap0101@gmail.com"
type input "vasilikigreece69+ap0101@gmail.com"
click at [348, 228] on button "Submit" at bounding box center [379, 237] width 63 height 18
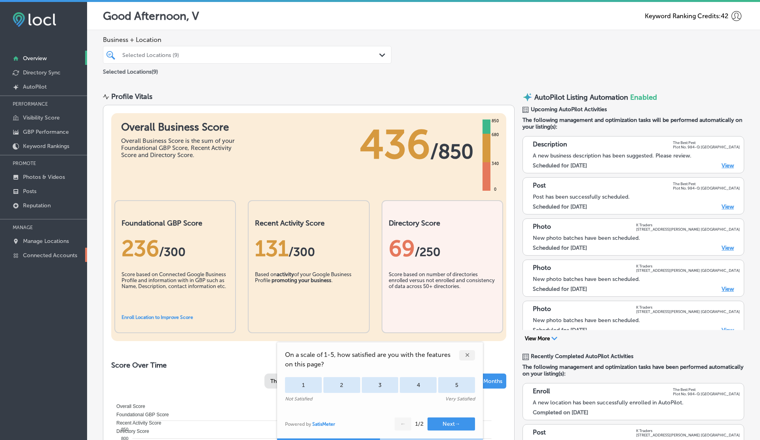
click at [64, 250] on link "Connected Accounts" at bounding box center [43, 255] width 87 height 14
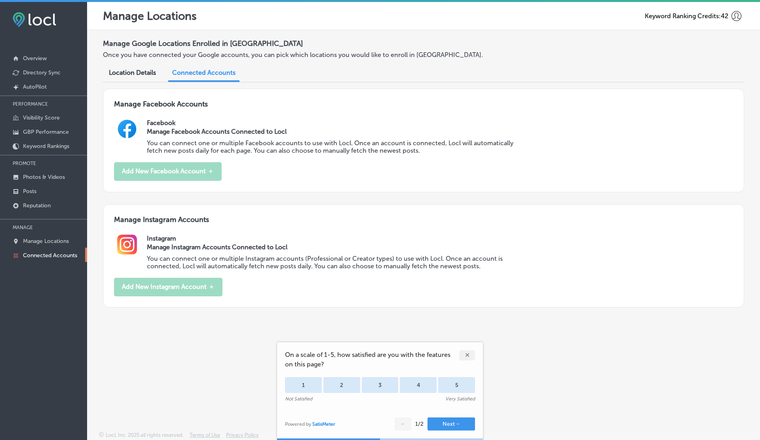
scroll to position [2, 0]
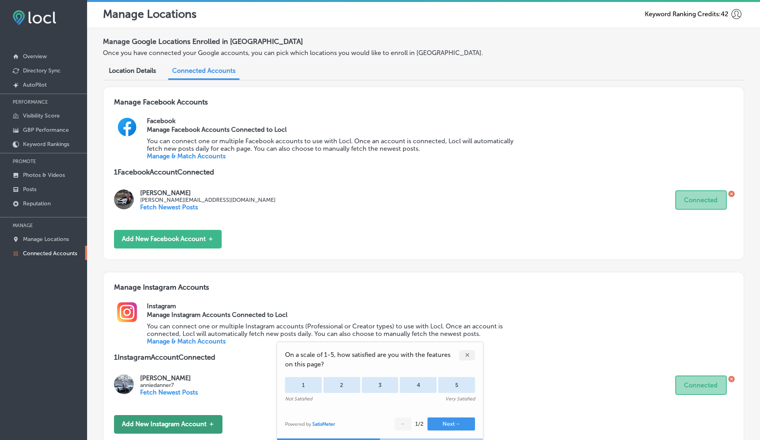
click at [177, 276] on div "Manage Instagram Accounts Instagram Manage Instagram Accounts Connected to Locl…" at bounding box center [423, 358] width 641 height 173
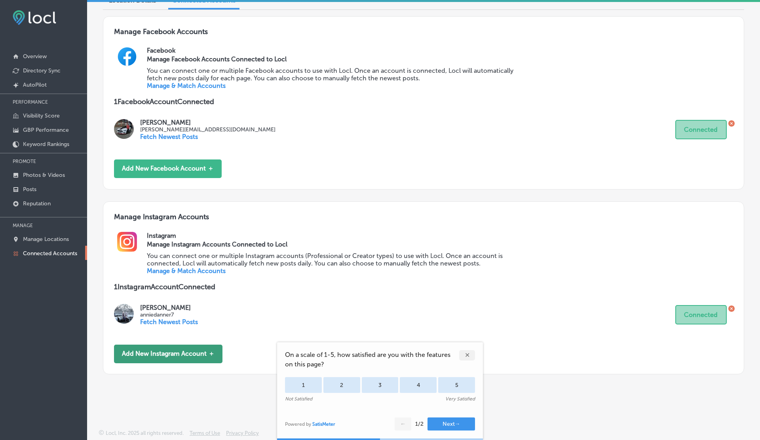
click at [155, 358] on button "Add New Instagram Account ＋" at bounding box center [168, 354] width 108 height 19
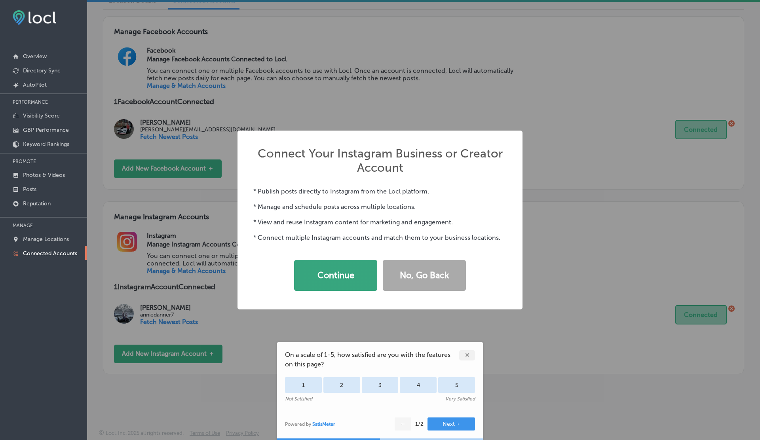
click at [341, 284] on button "Continue" at bounding box center [335, 275] width 83 height 31
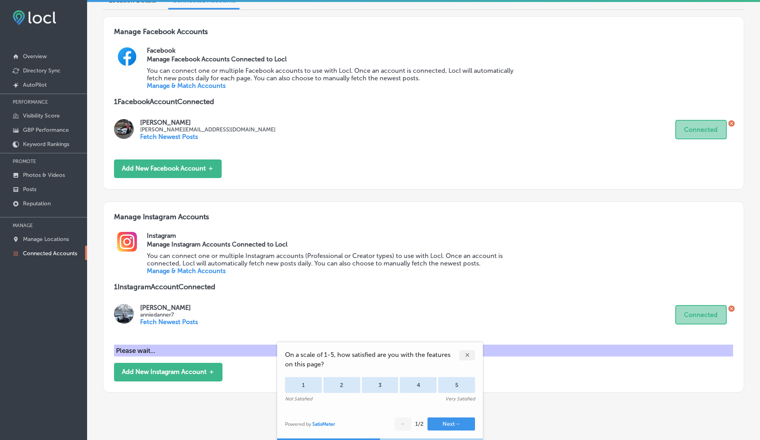
click at [466, 351] on div "✕" at bounding box center [467, 355] width 16 height 10
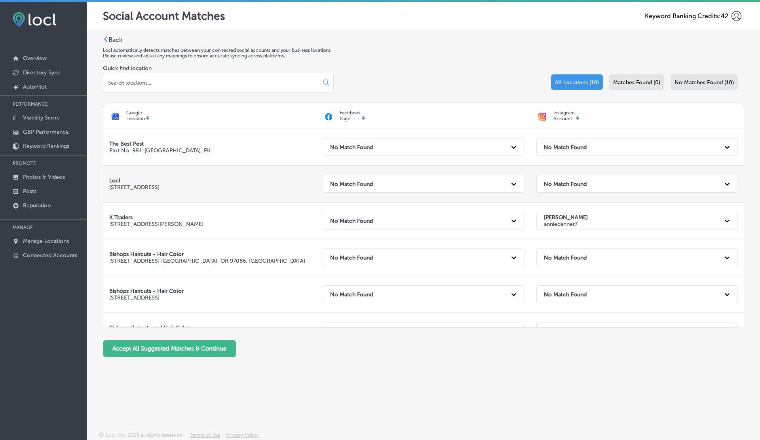
click at [579, 183] on strong "No Match Found" at bounding box center [565, 183] width 43 height 7
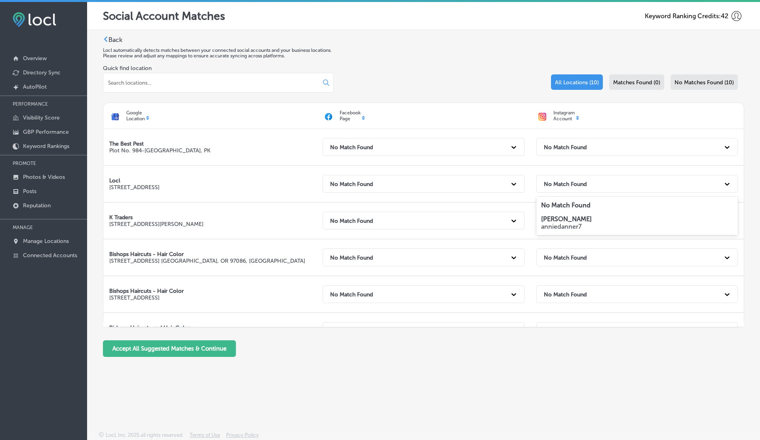
click at [548, 218] on strong "Annie Danner" at bounding box center [566, 219] width 51 height 8
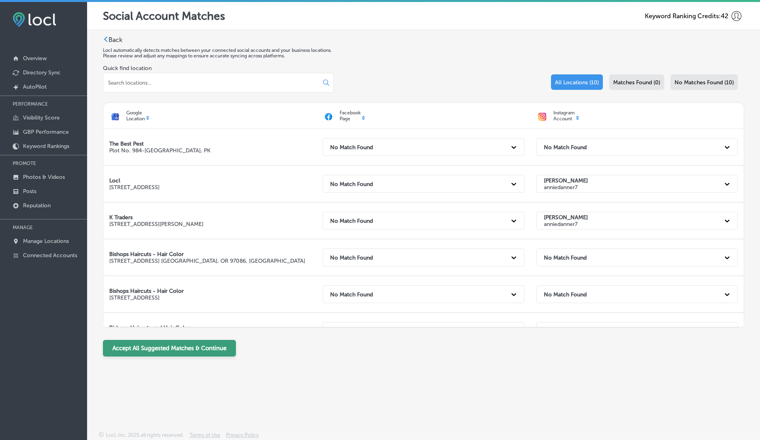
click at [209, 349] on button "Accept All Suggested Matches & Continue" at bounding box center [169, 348] width 133 height 17
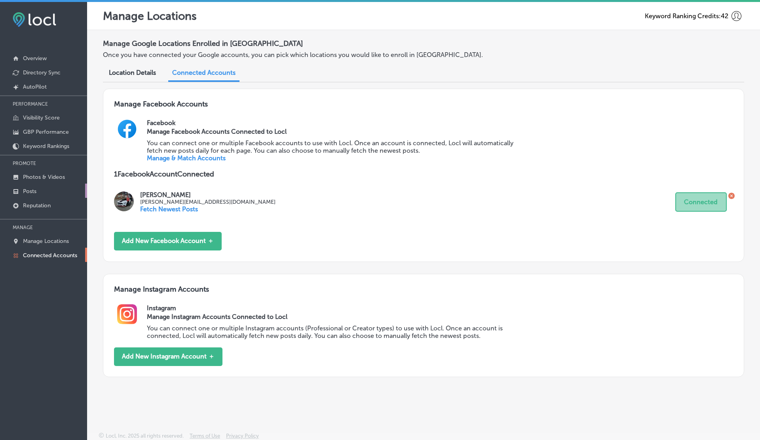
click at [48, 186] on link "Posts" at bounding box center [43, 191] width 87 height 14
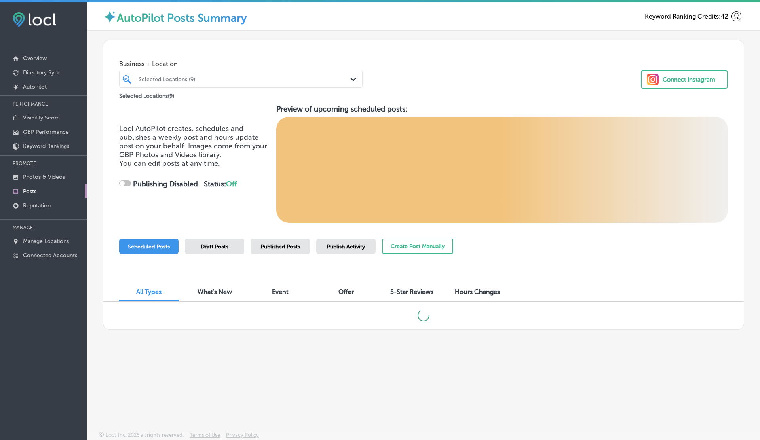
click at [218, 240] on div "Draft Posts" at bounding box center [214, 246] width 59 height 15
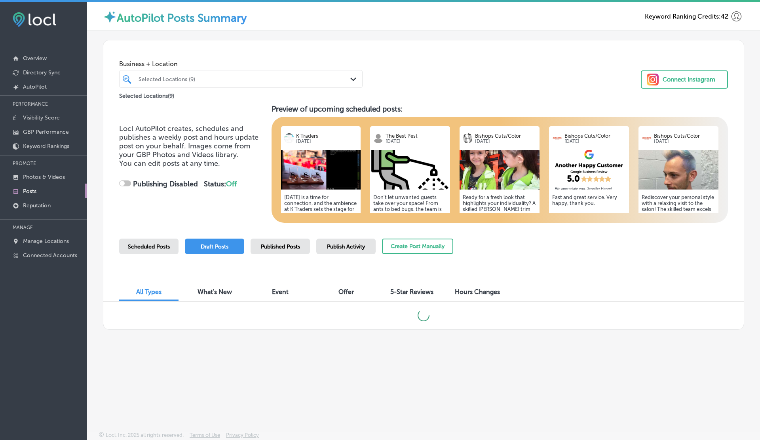
scroll to position [2, 0]
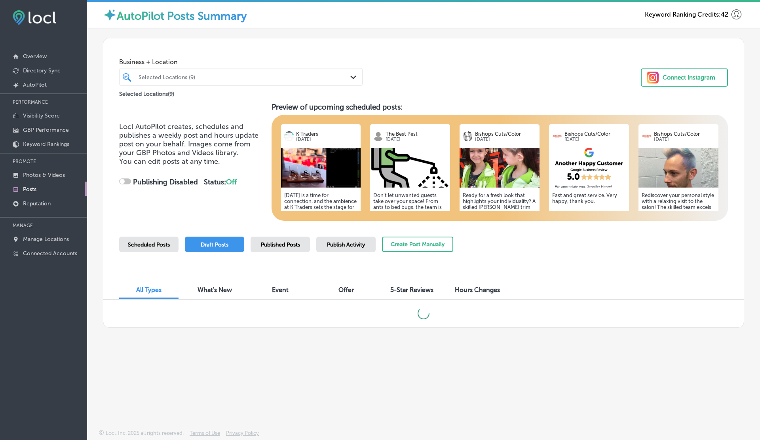
checkbox input "true"
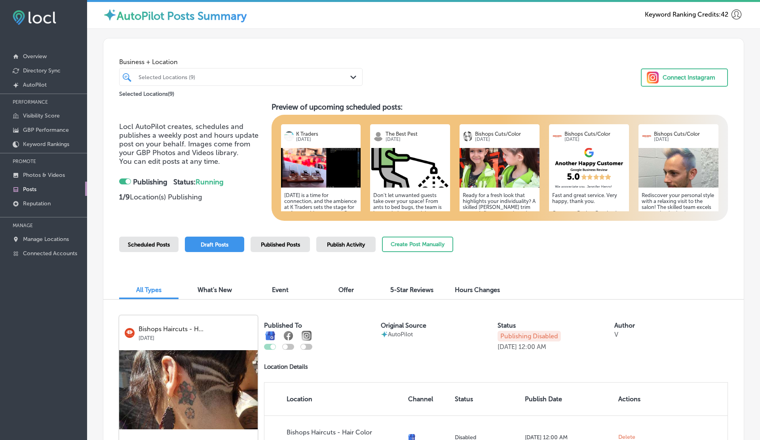
click at [266, 247] on span "Published Posts" at bounding box center [280, 244] width 39 height 7
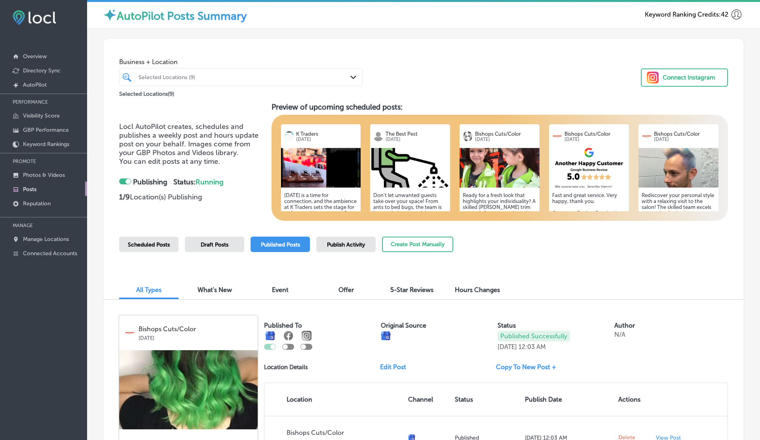
click at [734, 13] on icon at bounding box center [736, 14] width 10 height 10
click at [711, 65] on p "Log Out" at bounding box center [719, 64] width 24 height 9
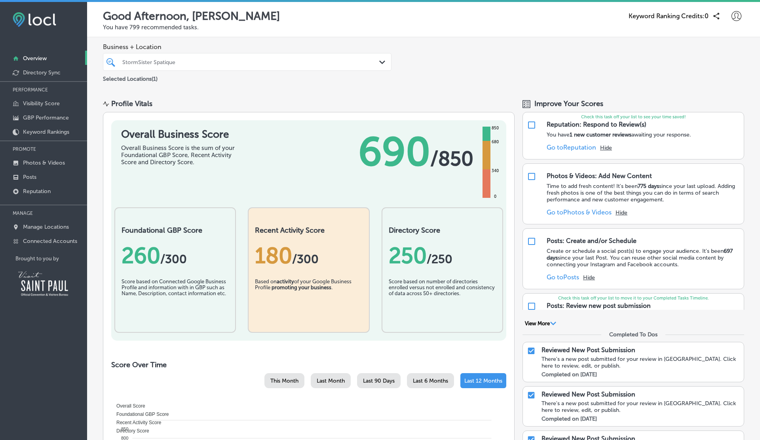
click at [734, 20] on icon at bounding box center [736, 16] width 10 height 10
click at [49, 241] on p "Connected Accounts" at bounding box center [50, 241] width 54 height 7
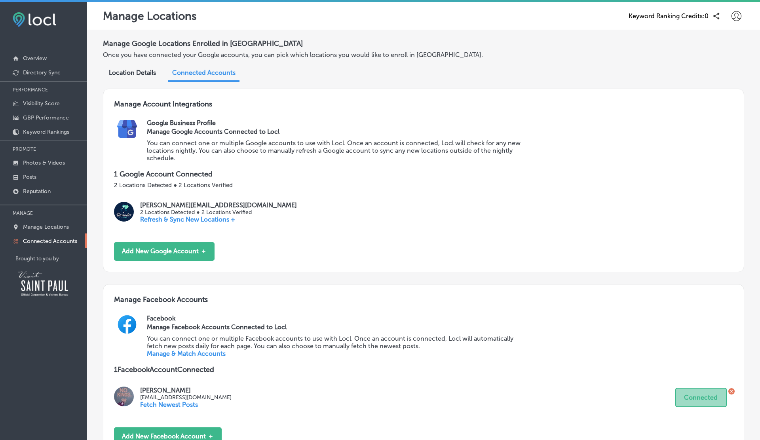
scroll to position [197, 0]
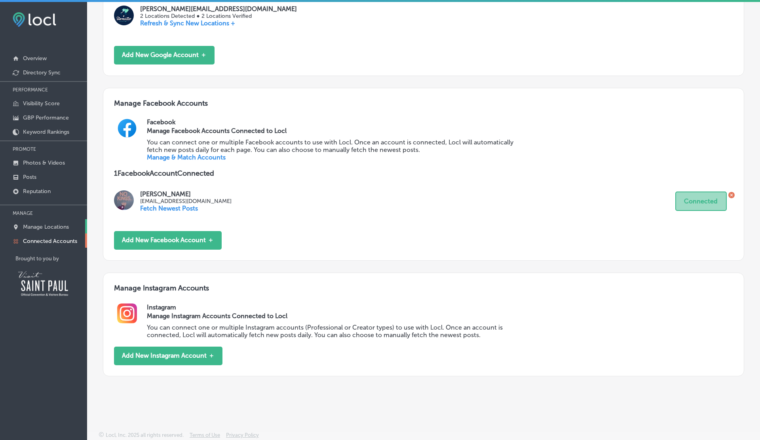
click at [34, 227] on p "Manage Locations" at bounding box center [46, 227] width 46 height 7
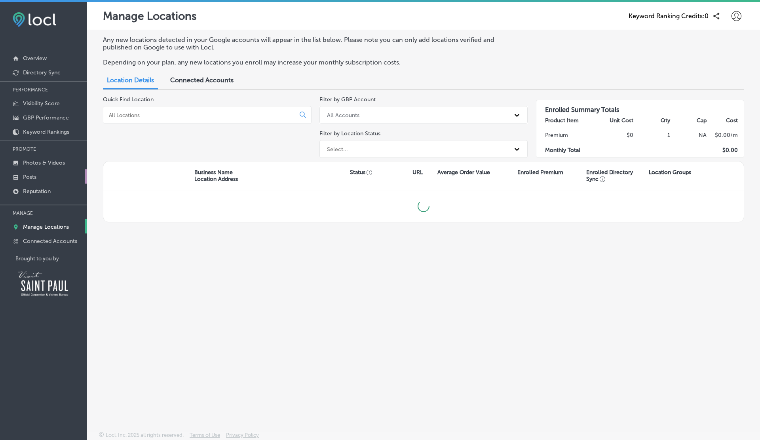
click at [26, 176] on p "Posts" at bounding box center [29, 177] width 13 height 7
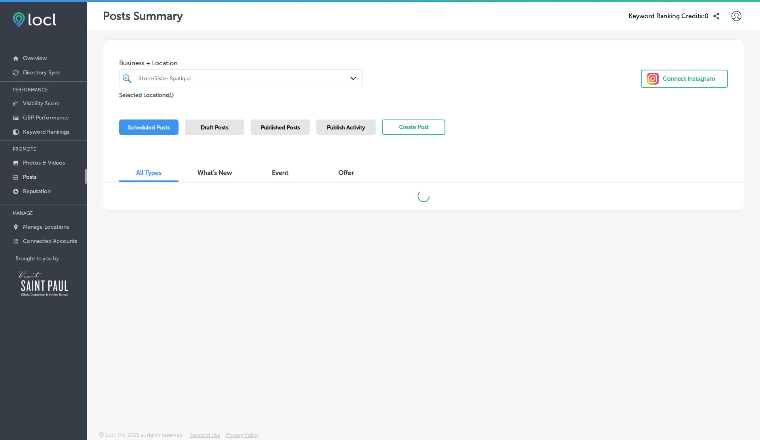
click at [221, 128] on span "Draft Posts" at bounding box center [215, 127] width 28 height 7
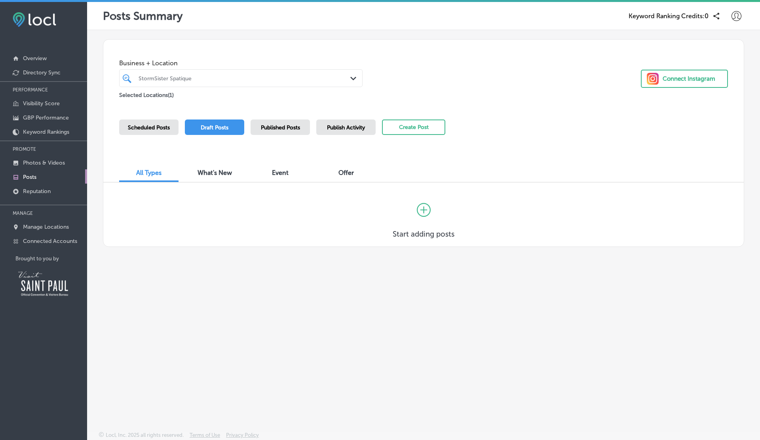
click at [426, 208] on icon at bounding box center [424, 210] width 14 height 14
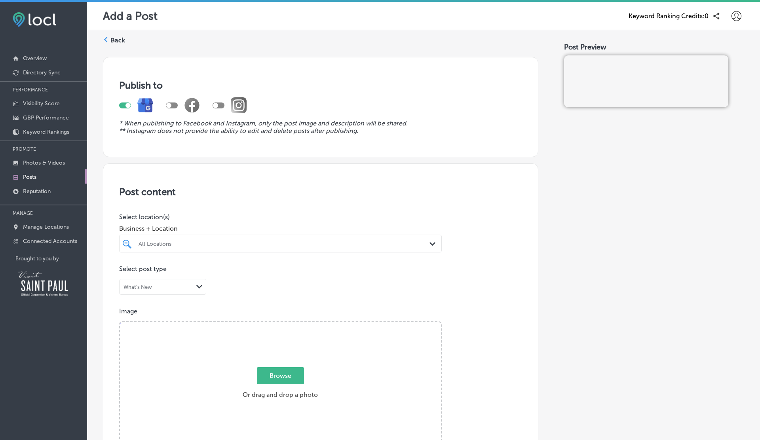
click at [220, 105] on div at bounding box center [218, 105] width 12 height 6
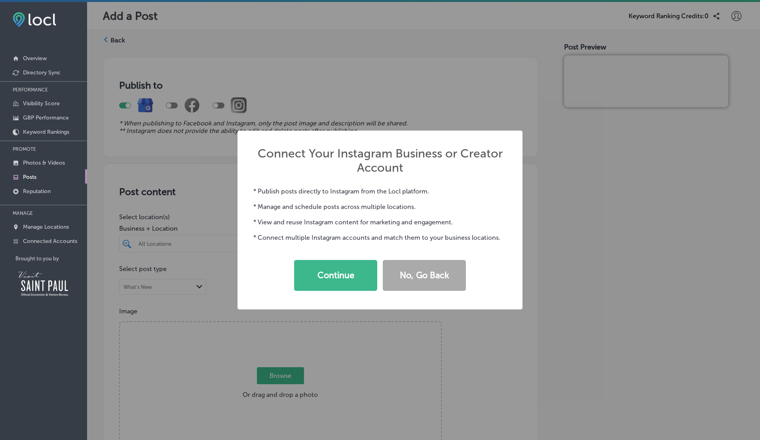
click at [307, 91] on div "Connect Your Instagram Business or Creator Account × * Publish posts directly t…" at bounding box center [380, 220] width 760 height 440
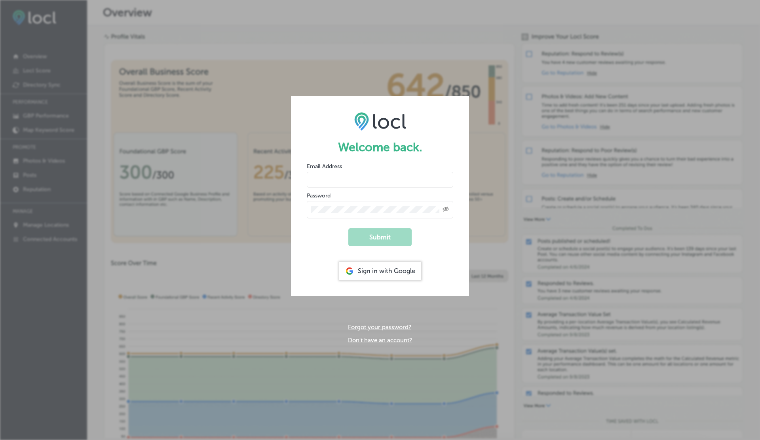
click at [320, 176] on input "email" at bounding box center [380, 180] width 146 height 16
type input "a"
type input "[EMAIL_ADDRESS][DOMAIN_NAME]"
click at [348, 228] on button "Submit" at bounding box center [379, 237] width 63 height 18
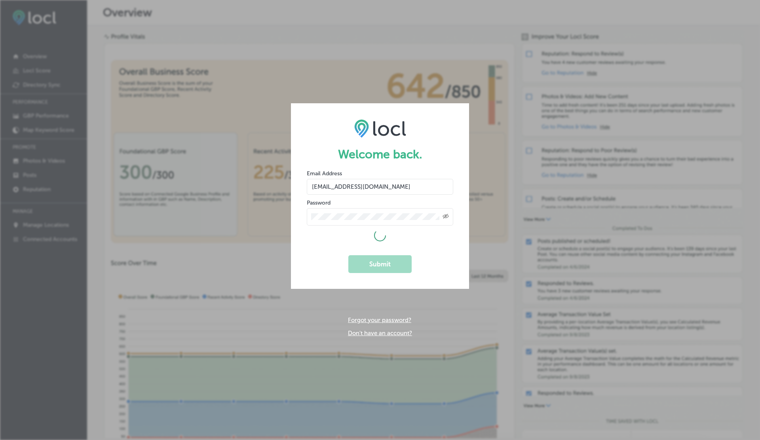
click at [345, 63] on div "Welcome back. Email Address [EMAIL_ADDRESS][DOMAIN_NAME] Password Created with …" at bounding box center [380, 220] width 760 height 440
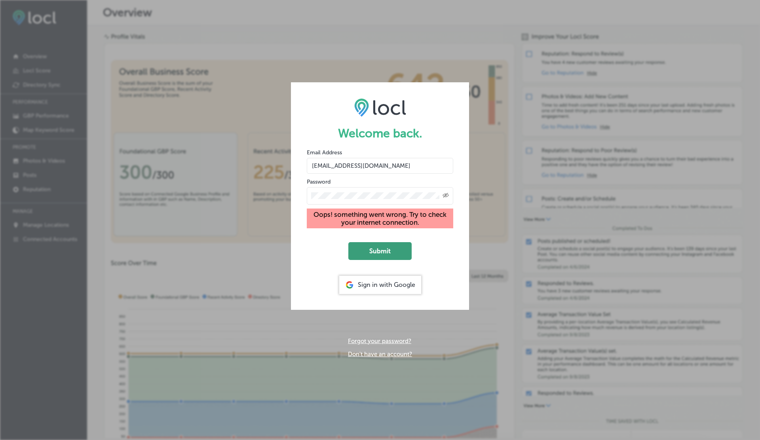
click at [391, 248] on button "Submit" at bounding box center [379, 251] width 63 height 18
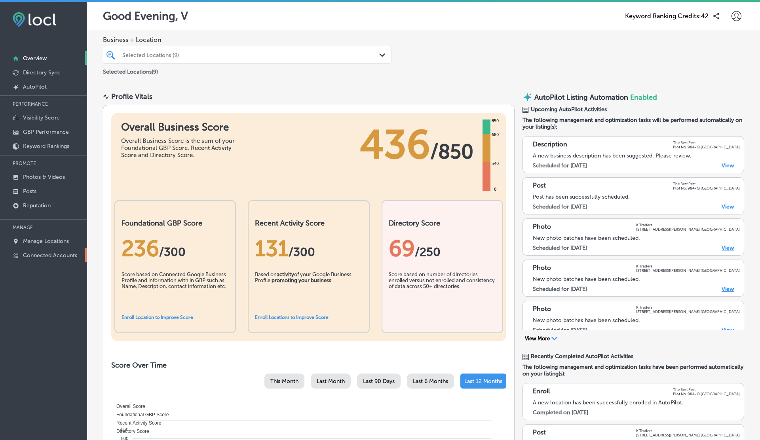
click at [38, 254] on p "Connected Accounts" at bounding box center [50, 255] width 54 height 7
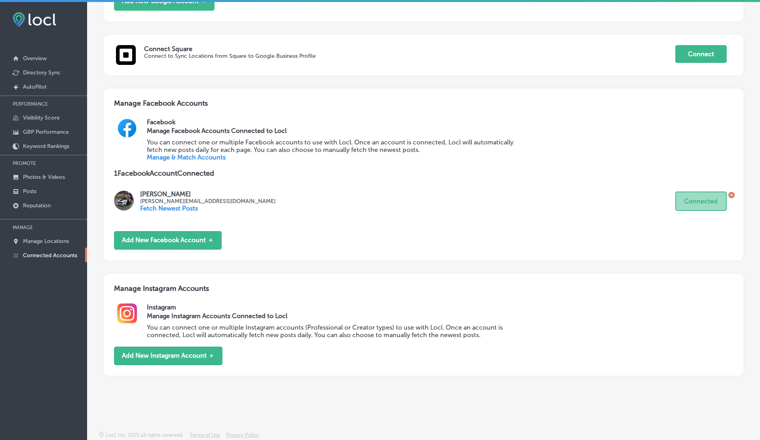
scroll to position [2, 0]
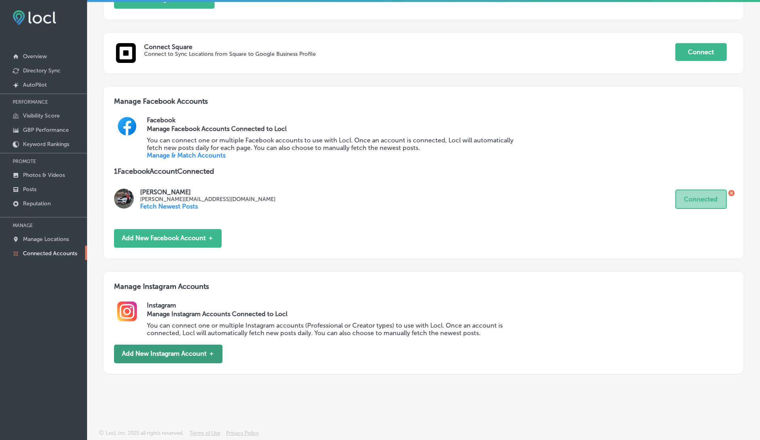
click at [168, 356] on button "Add New Instagram Account ＋" at bounding box center [168, 354] width 108 height 19
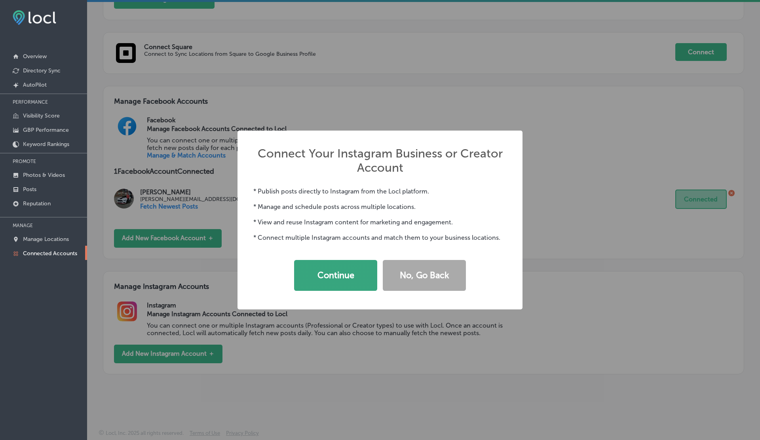
click at [328, 285] on button "Continue" at bounding box center [335, 275] width 83 height 31
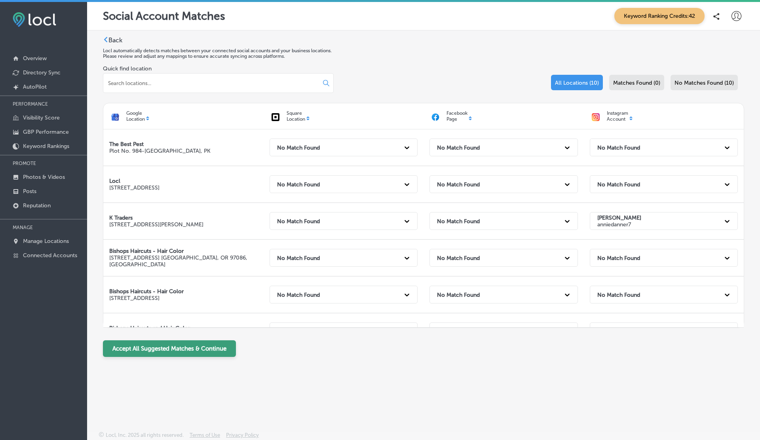
click at [191, 349] on button "Accept All Suggested Matches & Continue" at bounding box center [169, 348] width 133 height 17
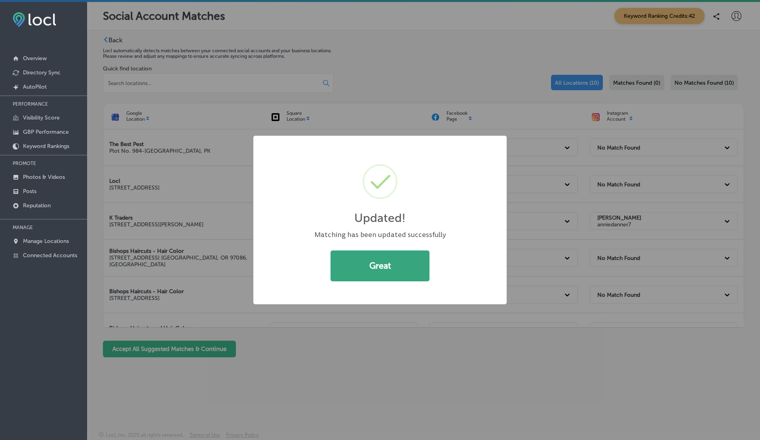
click at [379, 269] on button "Great" at bounding box center [379, 265] width 99 height 31
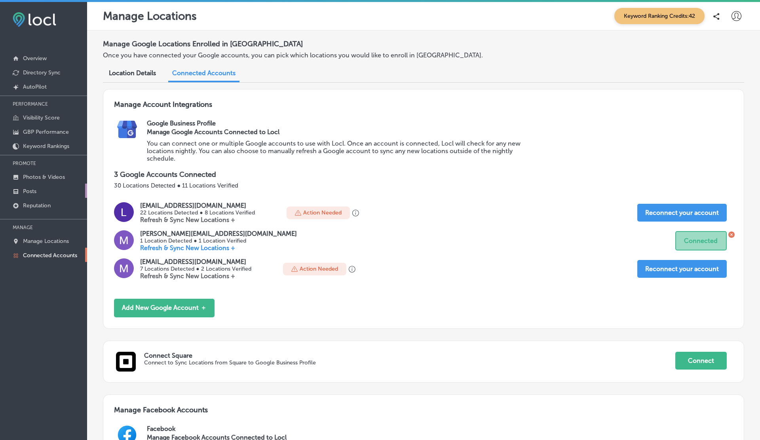
click at [37, 192] on link "Posts" at bounding box center [43, 191] width 87 height 14
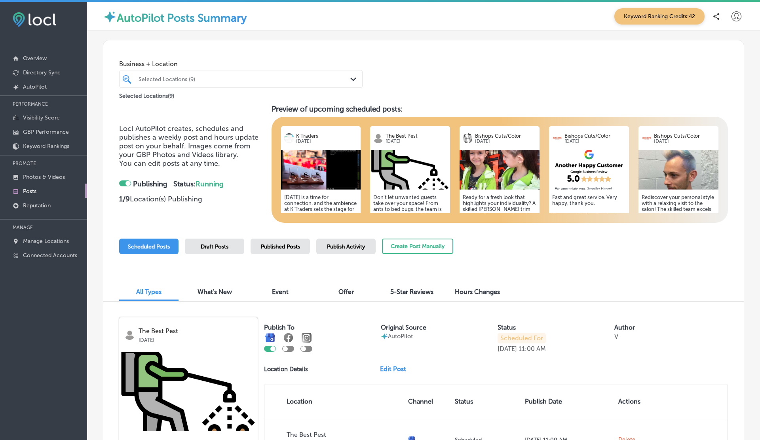
click at [172, 82] on div "Selected Locations (9)" at bounding box center [244, 79] width 212 height 7
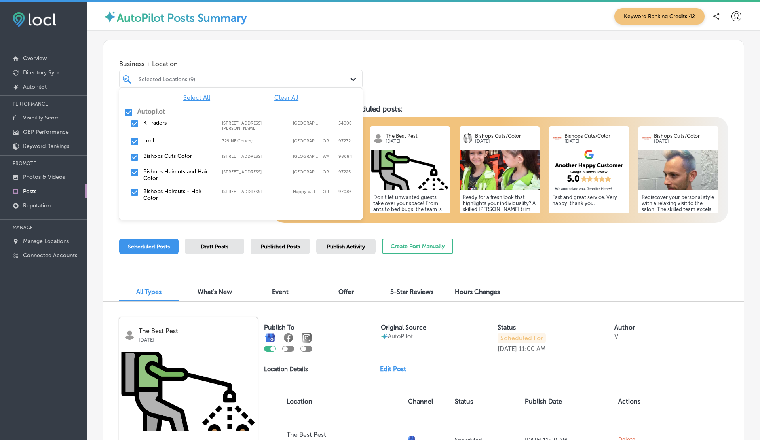
click at [148, 110] on label "Autopilot" at bounding box center [151, 112] width 28 height 8
click at [149, 117] on div "K Traders [STREET_ADDRESS][PERSON_NAME][PERSON_NAME]" at bounding box center [240, 125] width 243 height 18
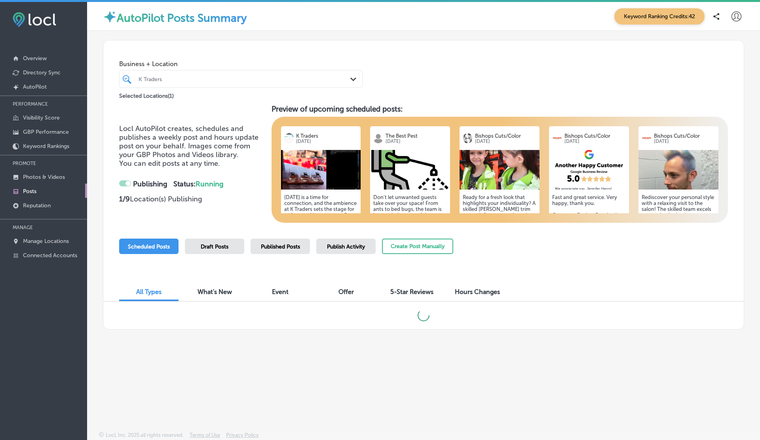
click at [438, 85] on div "Business + Location K Traders Path Created with Sketch. Selected Locations ( 1 )" at bounding box center [423, 70] width 640 height 60
checkbox input "false"
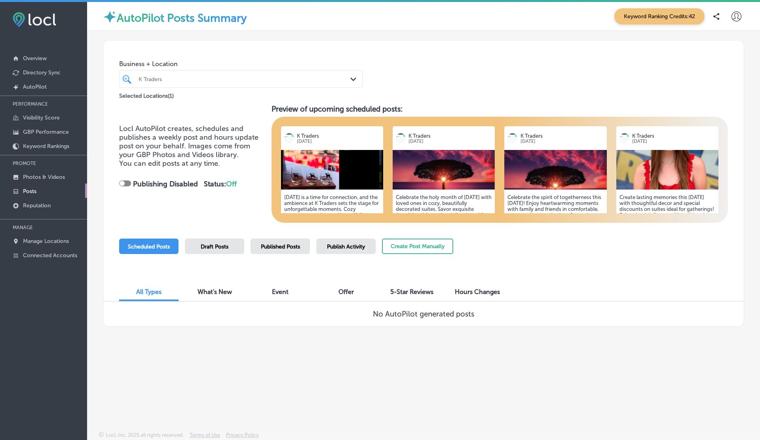
click at [621, 232] on div "Business + Location K Traders Path Created with Sketch. Selected Locations ( 1 …" at bounding box center [423, 183] width 641 height 287
click at [280, 249] on span "Published Posts" at bounding box center [280, 246] width 39 height 7
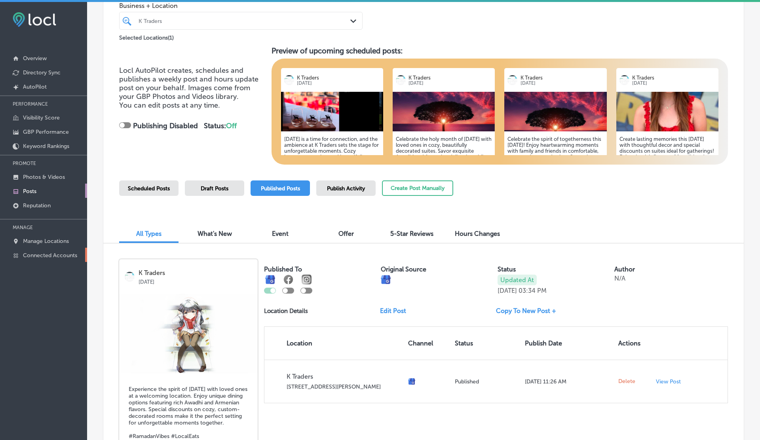
scroll to position [66, 0]
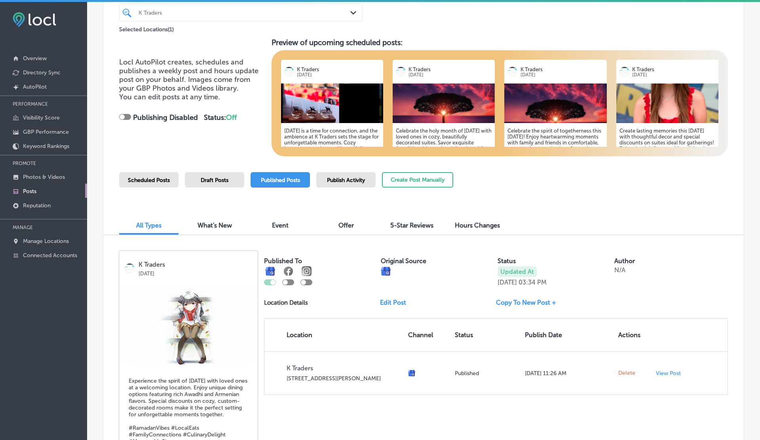
click at [306, 282] on div at bounding box center [306, 282] width 12 height 6
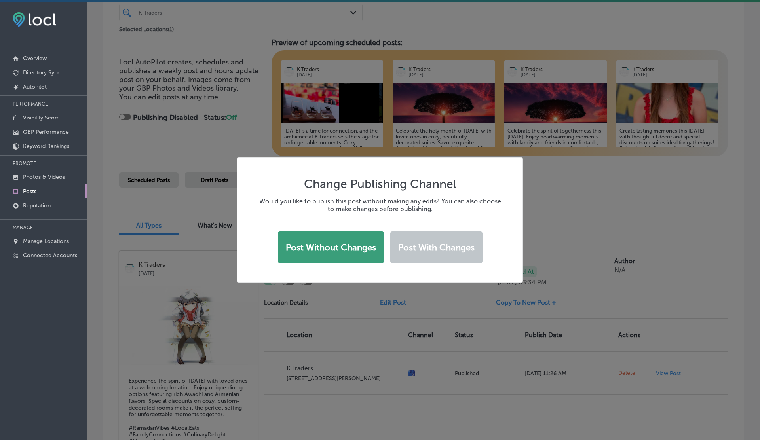
click at [326, 250] on button "Post without changes" at bounding box center [331, 247] width 106 height 32
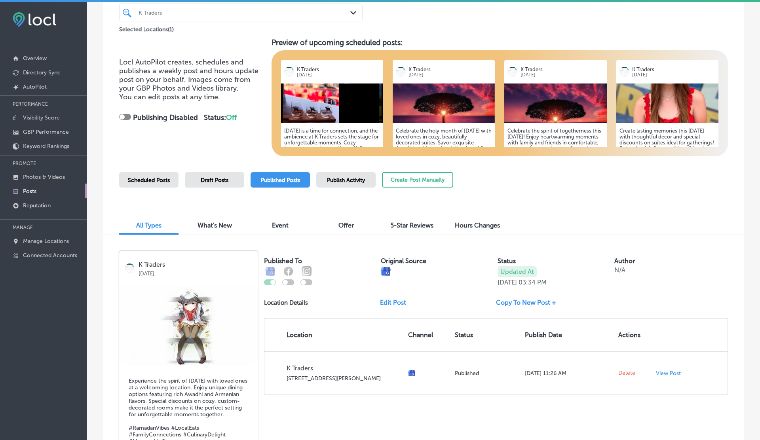
checkbox input "true"
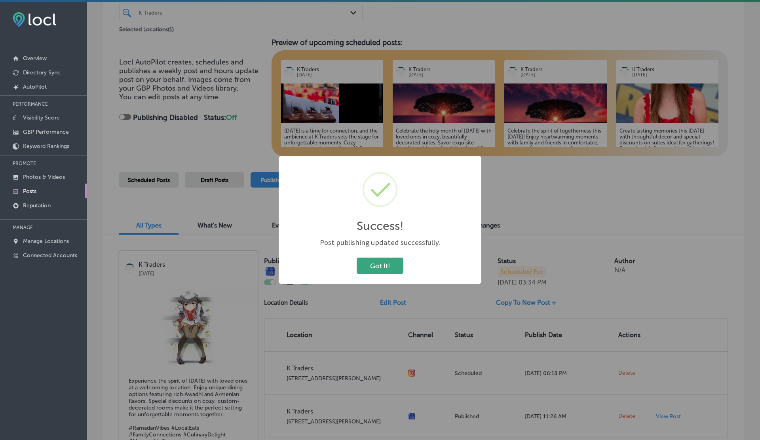
click at [379, 269] on button "Got It!" at bounding box center [379, 266] width 47 height 16
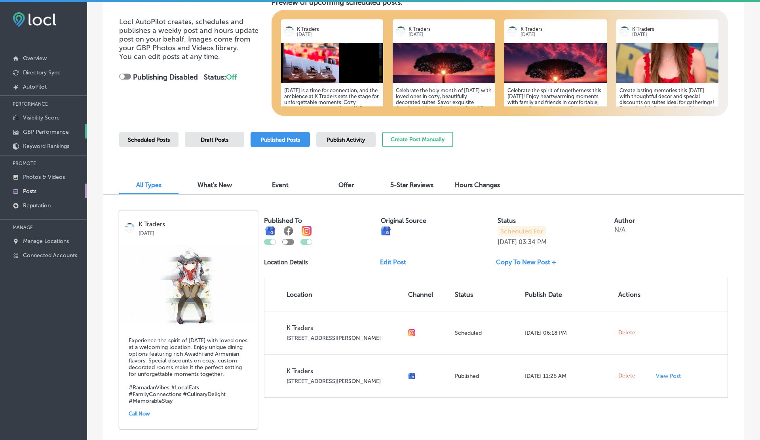
scroll to position [116, 0]
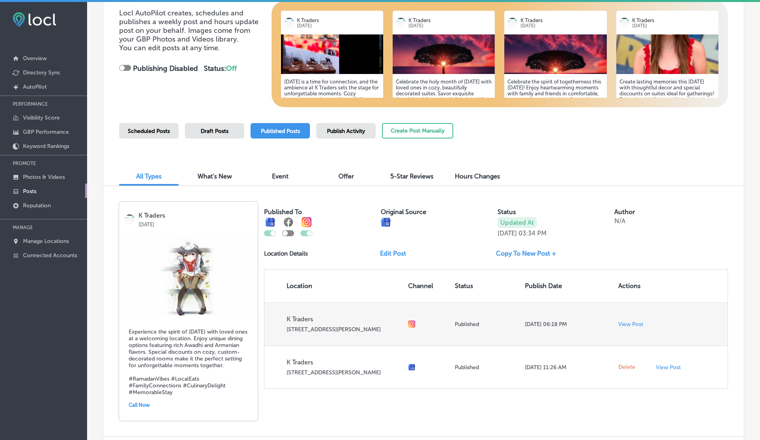
click at [624, 325] on p "View Post" at bounding box center [630, 324] width 25 height 7
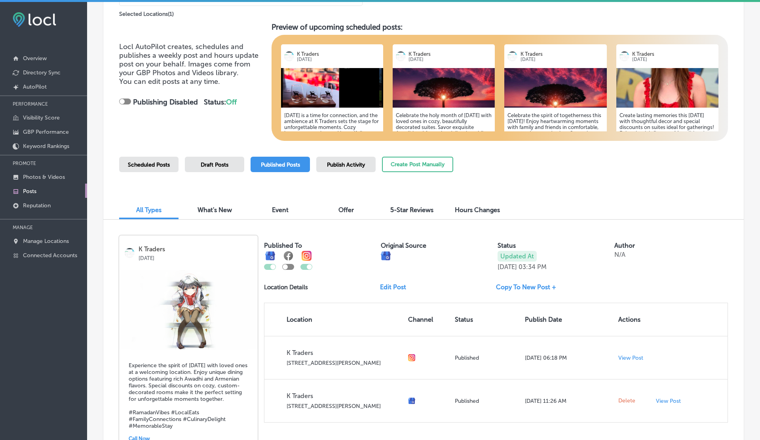
scroll to position [0, 0]
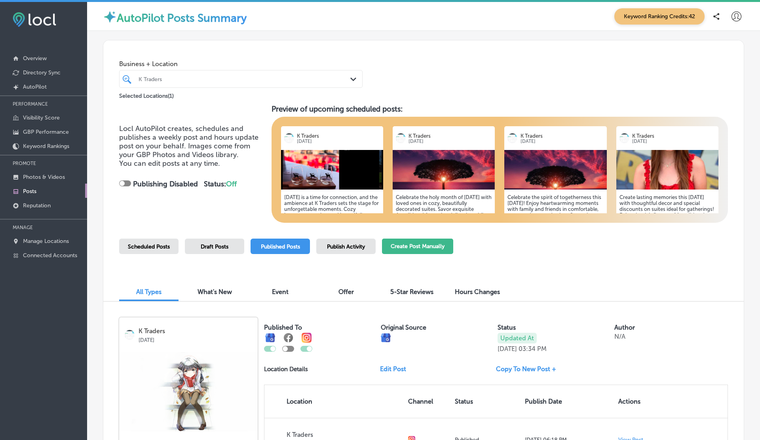
click at [410, 249] on button "Create Post Manually" at bounding box center [417, 246] width 71 height 15
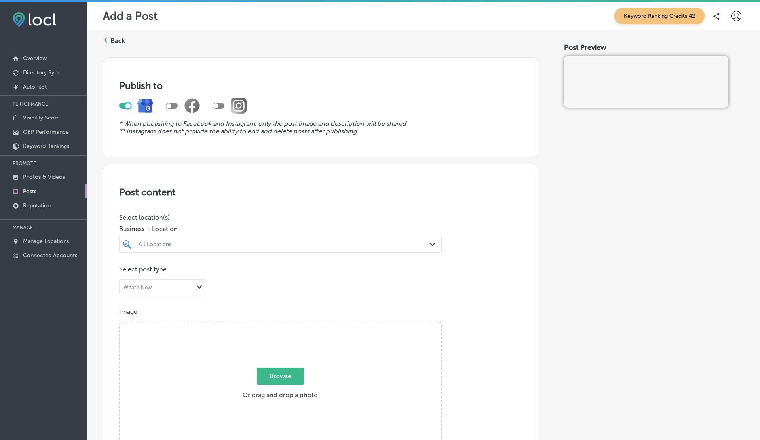
click at [126, 104] on div at bounding box center [127, 105] width 5 height 5
checkbox input "false"
click at [219, 104] on div at bounding box center [218, 106] width 12 height 6
checkbox input "true"
click at [193, 242] on div "All Locations" at bounding box center [284, 244] width 292 height 7
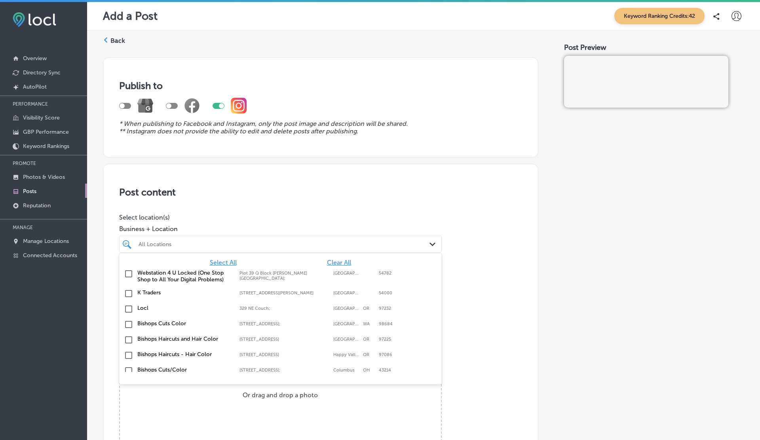
click at [146, 294] on label "K Traders" at bounding box center [184, 292] width 94 height 7
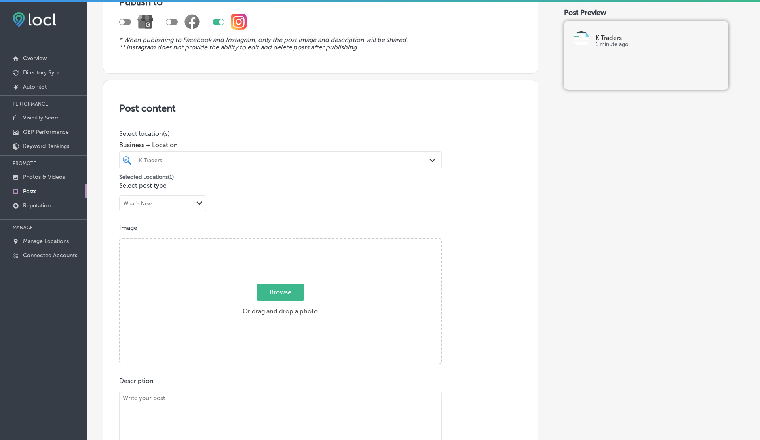
scroll to position [86, 0]
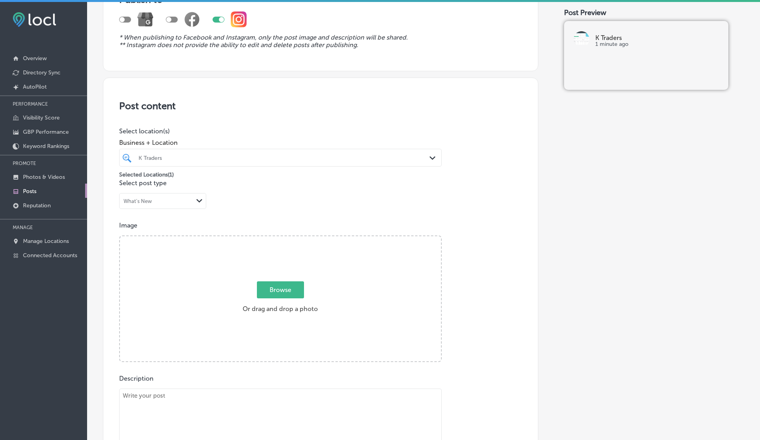
click at [218, 278] on div "Browse Or drag and drop a photo" at bounding box center [280, 299] width 321 height 127
click at [120, 236] on input "Browse Or drag and drop a photo" at bounding box center [280, 237] width 321 height 2
type input "C:\fakepath\insecticide.png"
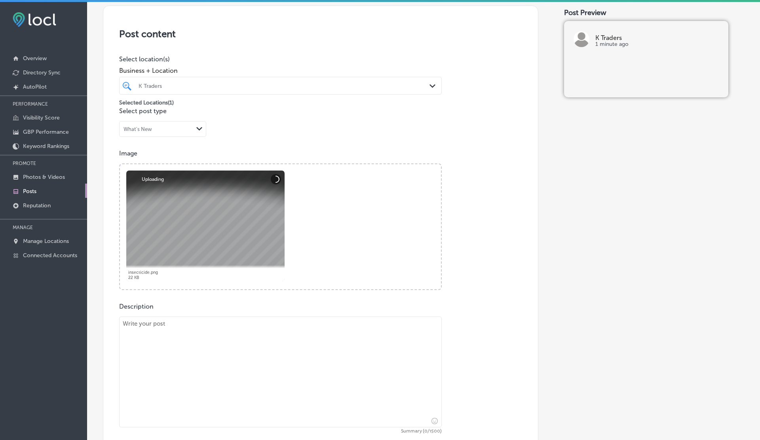
scroll to position [179, 0]
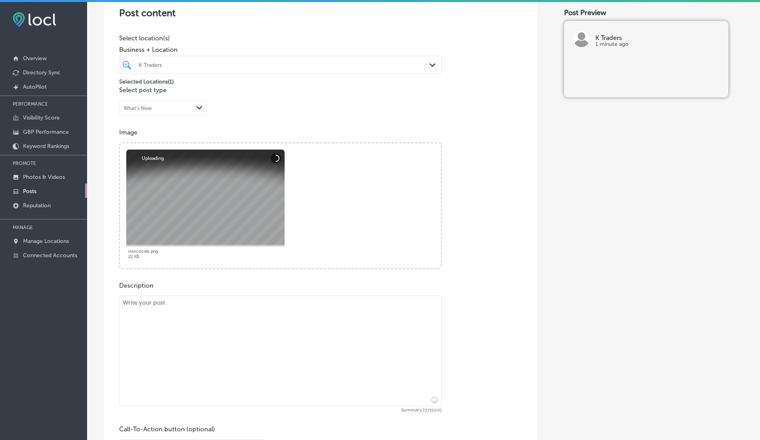
click at [158, 315] on textarea at bounding box center [280, 351] width 322 height 111
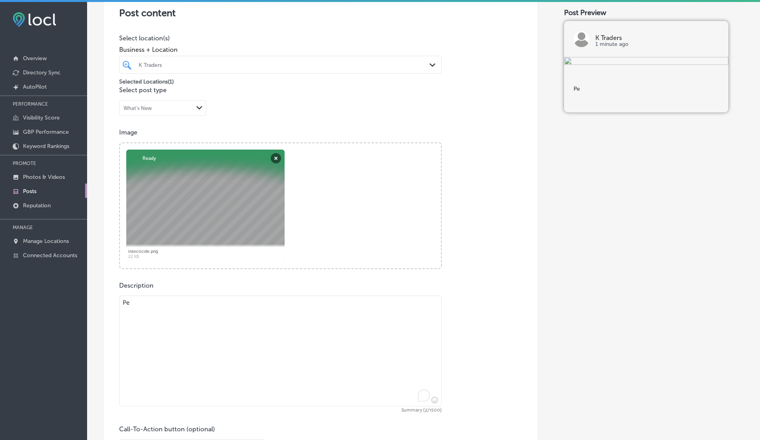
type textarea "P"
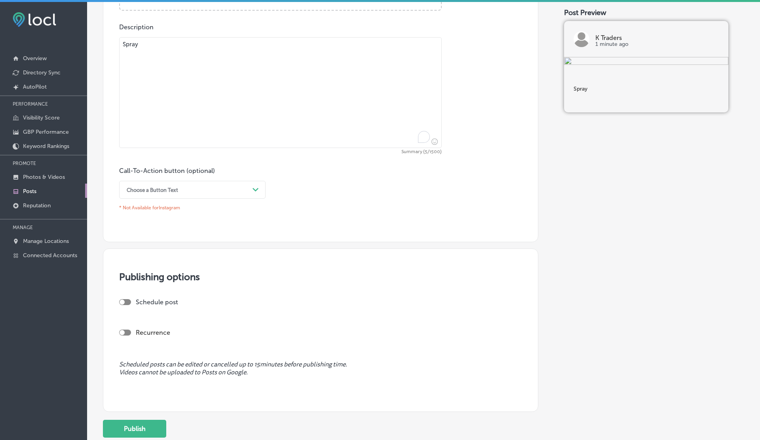
scroll to position [454, 0]
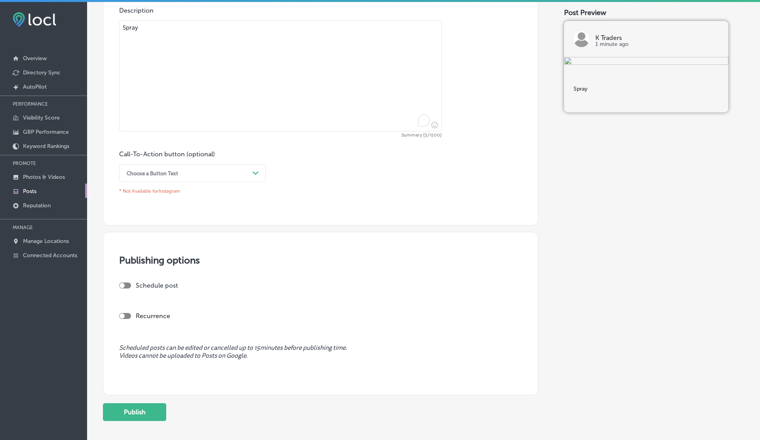
type textarea "Spray"
click at [226, 173] on div "Choose a Button Text" at bounding box center [186, 173] width 127 height 12
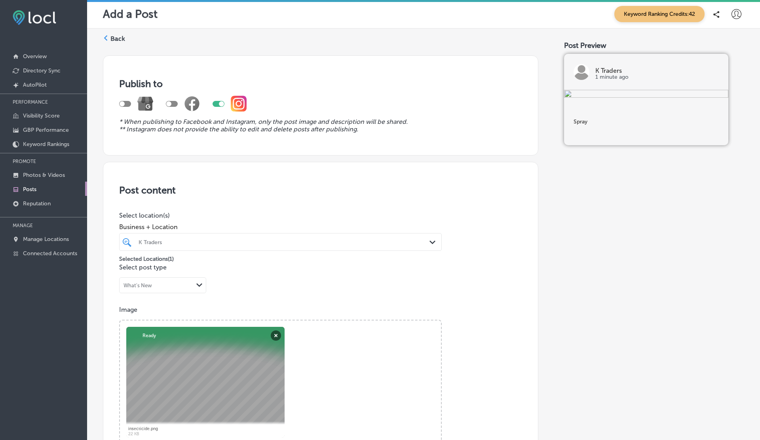
scroll to position [494, 0]
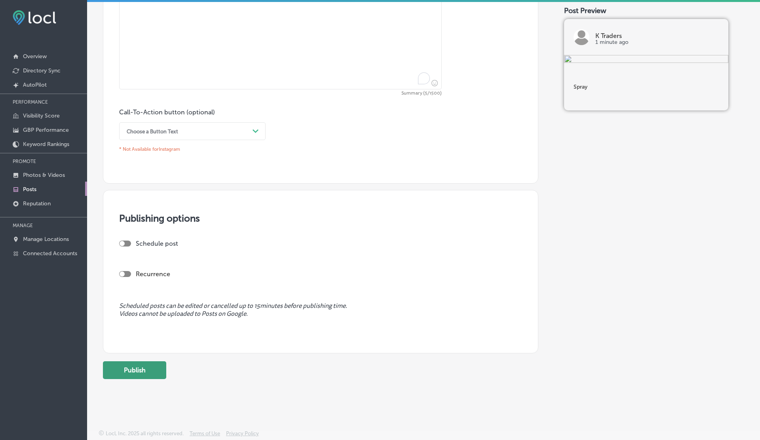
click at [130, 375] on button "Publish" at bounding box center [134, 370] width 63 height 18
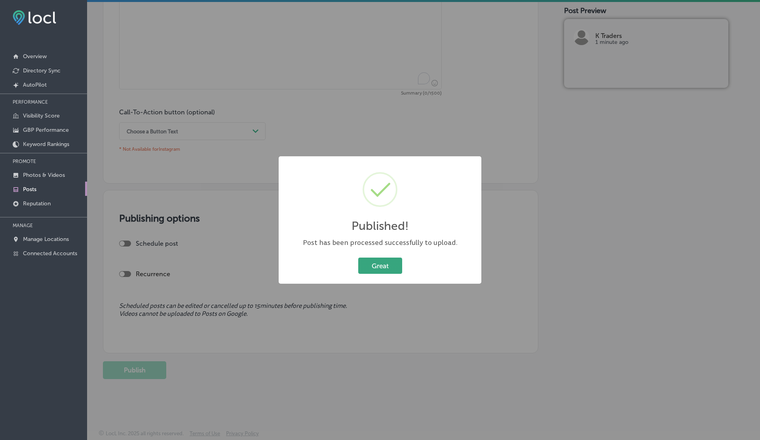
click at [391, 269] on button "Great" at bounding box center [380, 266] width 44 height 16
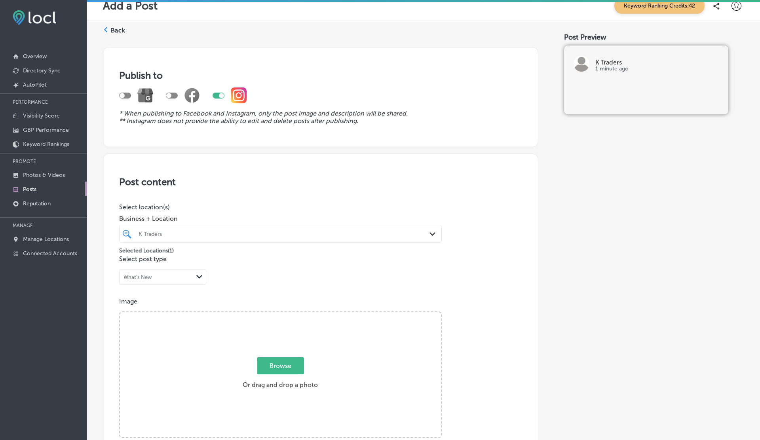
scroll to position [0, 0]
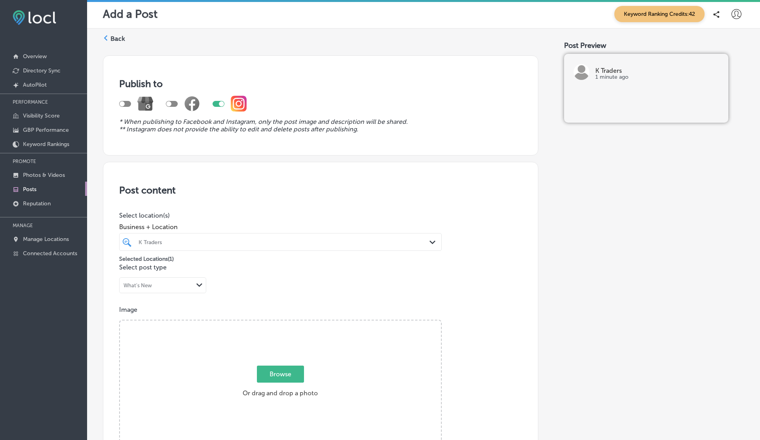
click at [35, 189] on p "Posts" at bounding box center [29, 189] width 13 height 7
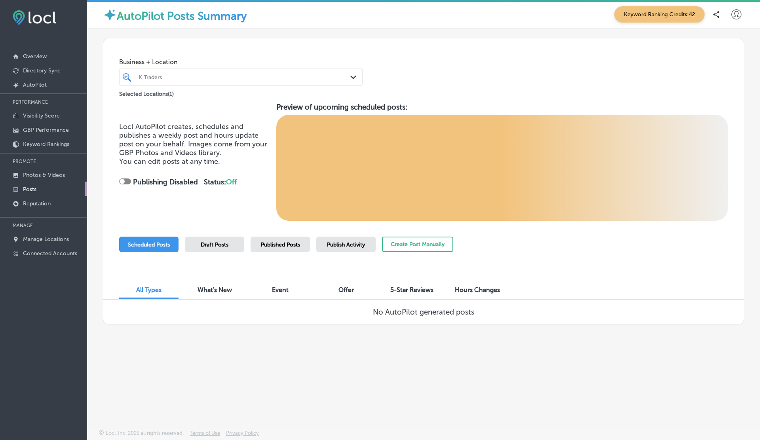
click at [278, 240] on div "Published Posts" at bounding box center [279, 244] width 59 height 15
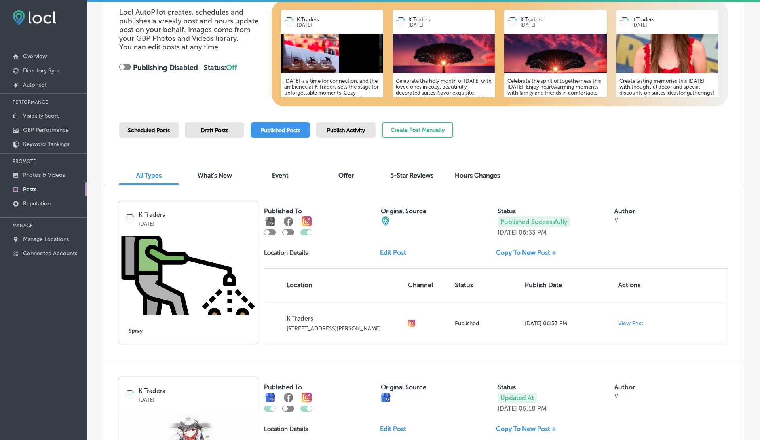
scroll to position [115, 0]
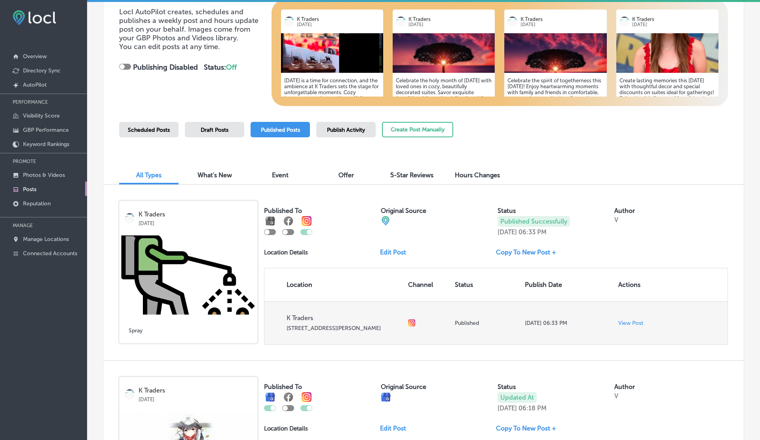
click at [625, 322] on p "View Post" at bounding box center [630, 323] width 25 height 7
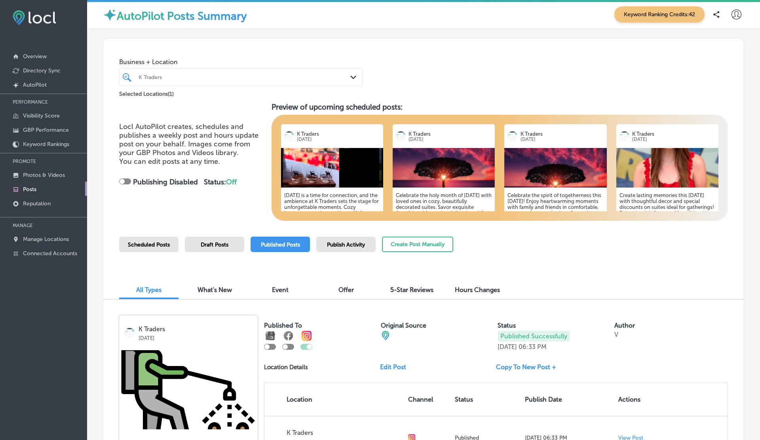
scroll to position [0, 0]
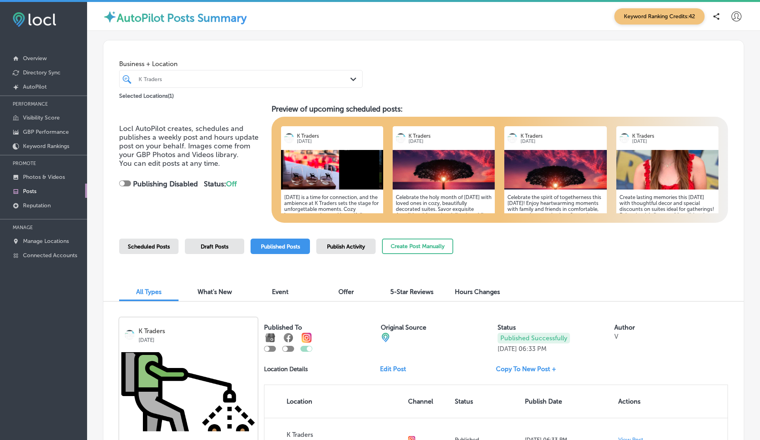
click at [673, 172] on img at bounding box center [667, 170] width 102 height 40
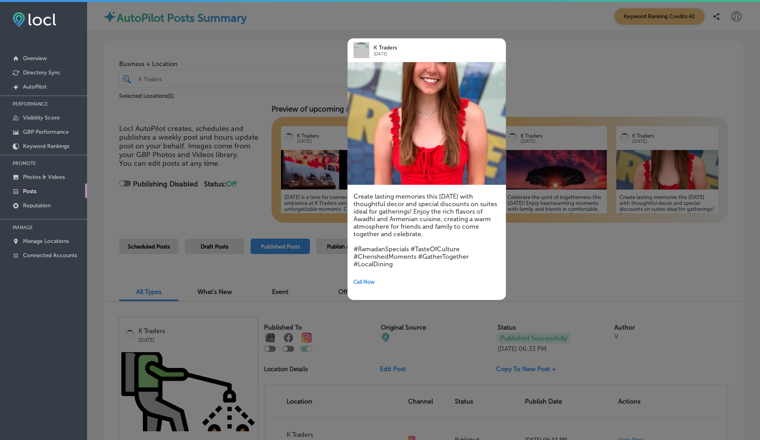
click at [576, 14] on div at bounding box center [380, 220] width 760 height 440
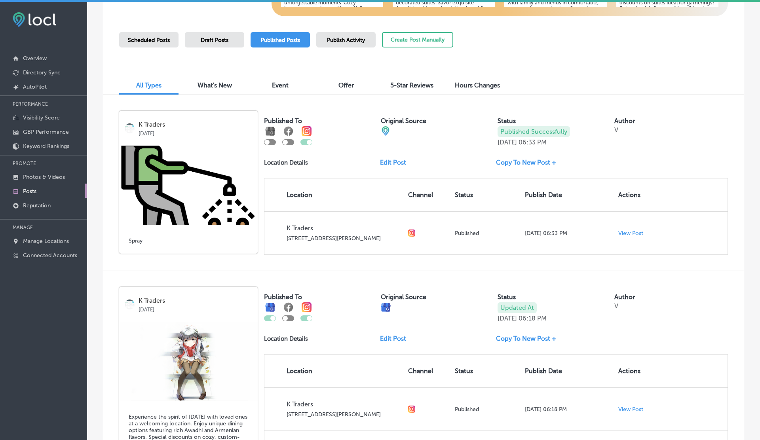
scroll to position [206, 0]
click at [531, 46] on div "Scheduled Posts Draft Posts Published Posts Publish Activity Create Post Manual…" at bounding box center [423, 50] width 609 height 36
